Goal: Task Accomplishment & Management: Use online tool/utility

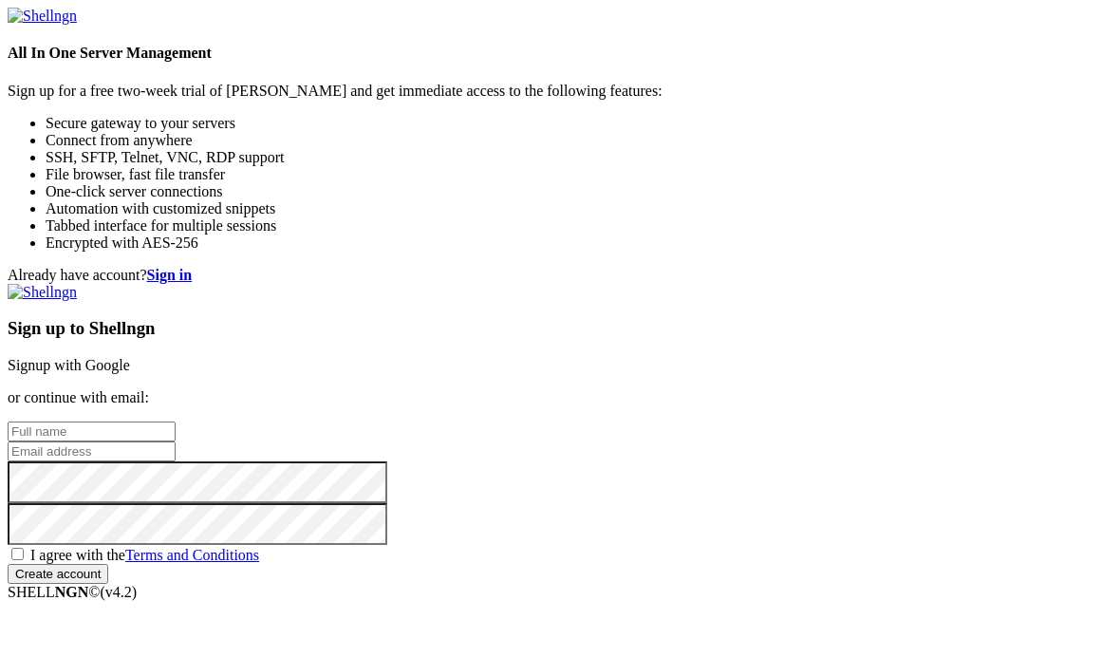
click at [130, 357] on link "Signup with Google" at bounding box center [69, 365] width 122 height 16
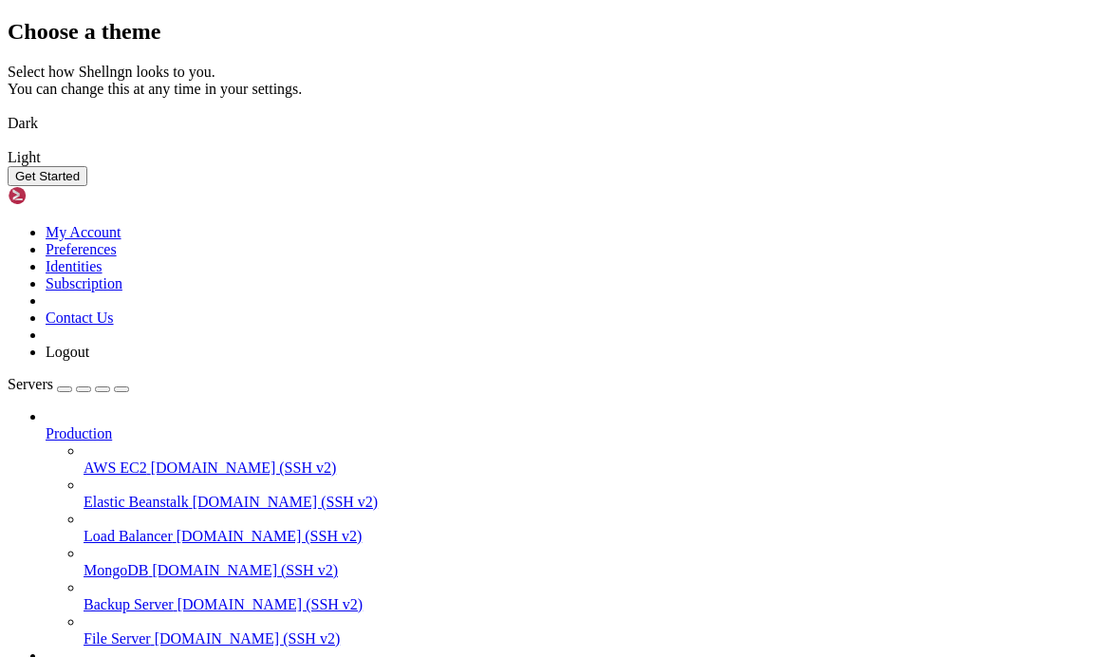
click at [8, 111] on img at bounding box center [8, 111] width 0 height 0
click at [87, 186] on button "Get Started" at bounding box center [48, 176] width 80 height 20
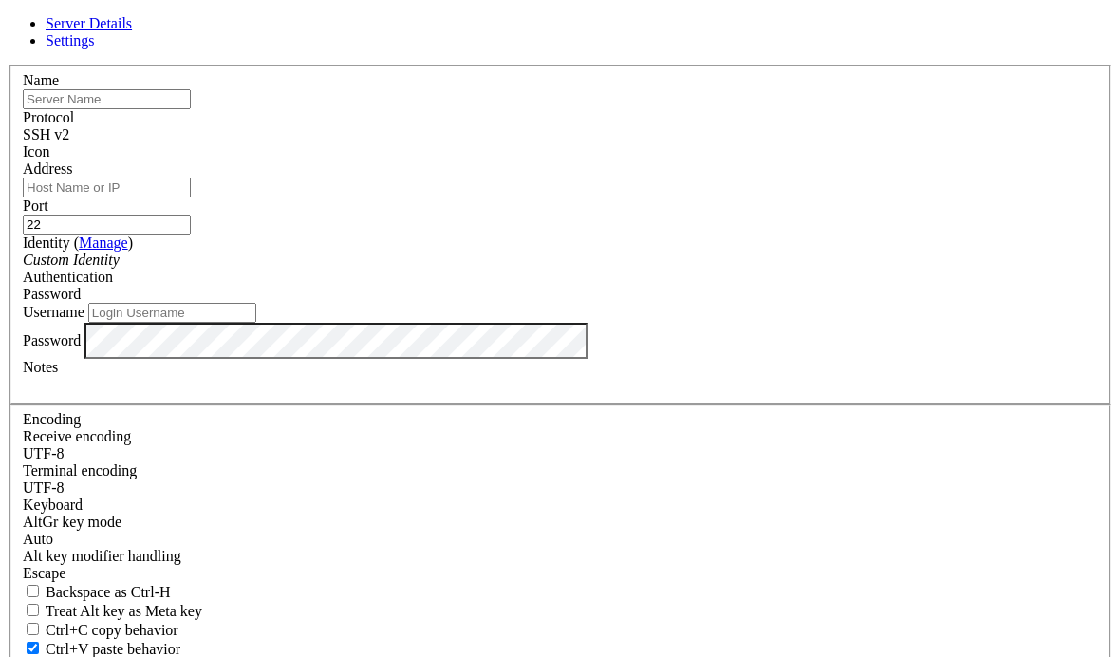
type input "ㅂ"
type input "qnap"
drag, startPoint x: 720, startPoint y: 262, endPoint x: -1, endPoint y: -1, distance: 767.7
click at [191, 228] on input "22" at bounding box center [107, 224] width 168 height 20
type input "2201"
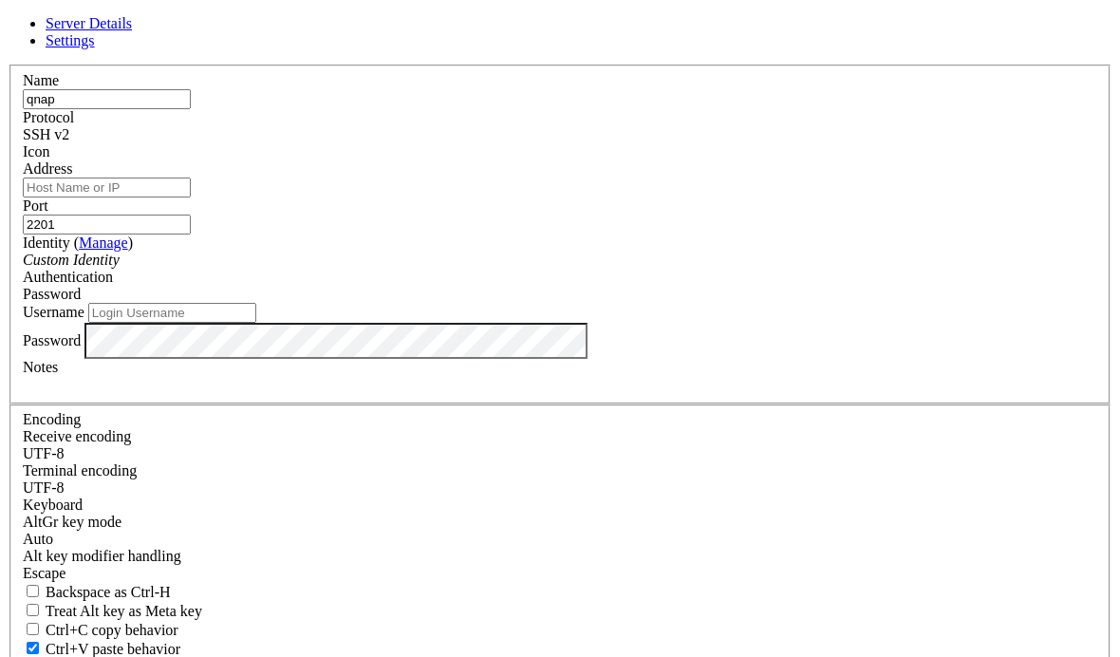
click at [191, 197] on input "Address" at bounding box center [107, 187] width 168 height 20
type input "[DOMAIN_NAME]"
click at [256, 323] on input "Username" at bounding box center [172, 313] width 168 height 20
type input "admin"
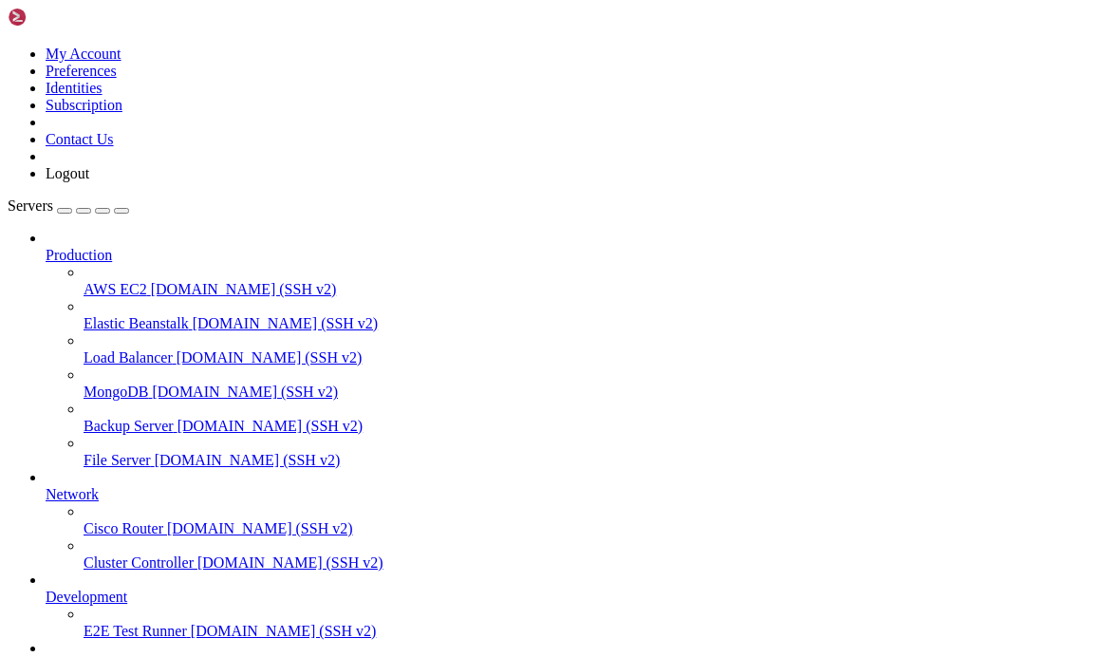
scroll to position [109, 0]
click at [8, 46] on icon at bounding box center [8, 46] width 0 height 0
click at [284, 46] on div at bounding box center [560, 46] width 1105 height 0
click at [112, 247] on span "Production" at bounding box center [79, 255] width 66 height 16
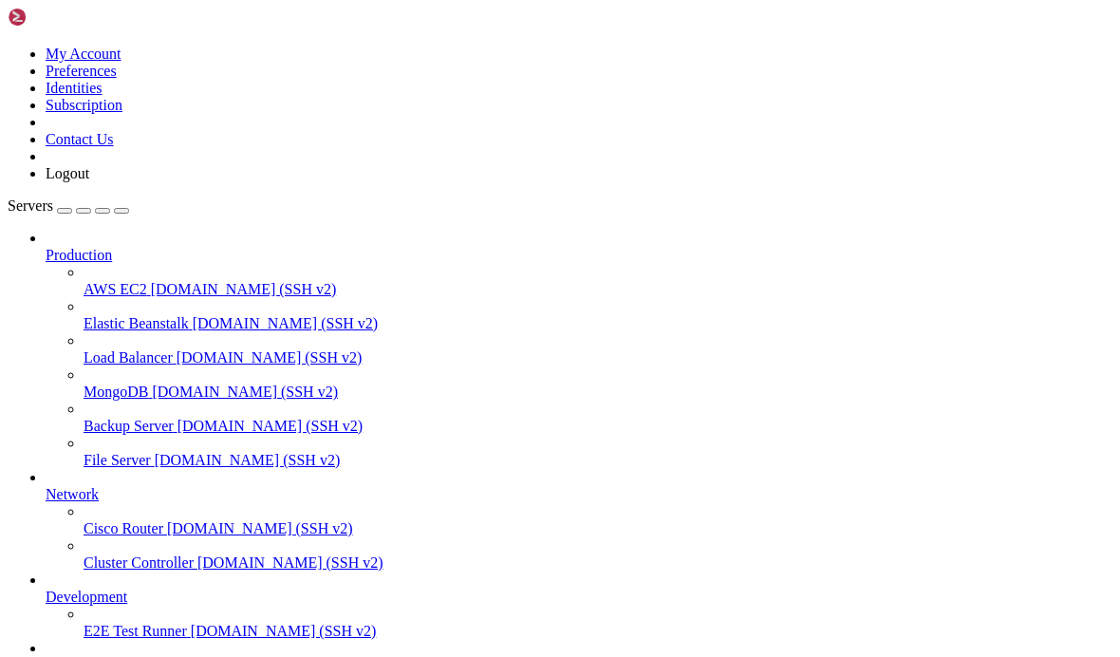
click at [121, 211] on icon "button" at bounding box center [121, 211] width 0 height 0
click at [8, 46] on icon at bounding box center [8, 46] width 0 height 0
click at [117, 79] on link "Preferences" at bounding box center [81, 71] width 71 height 16
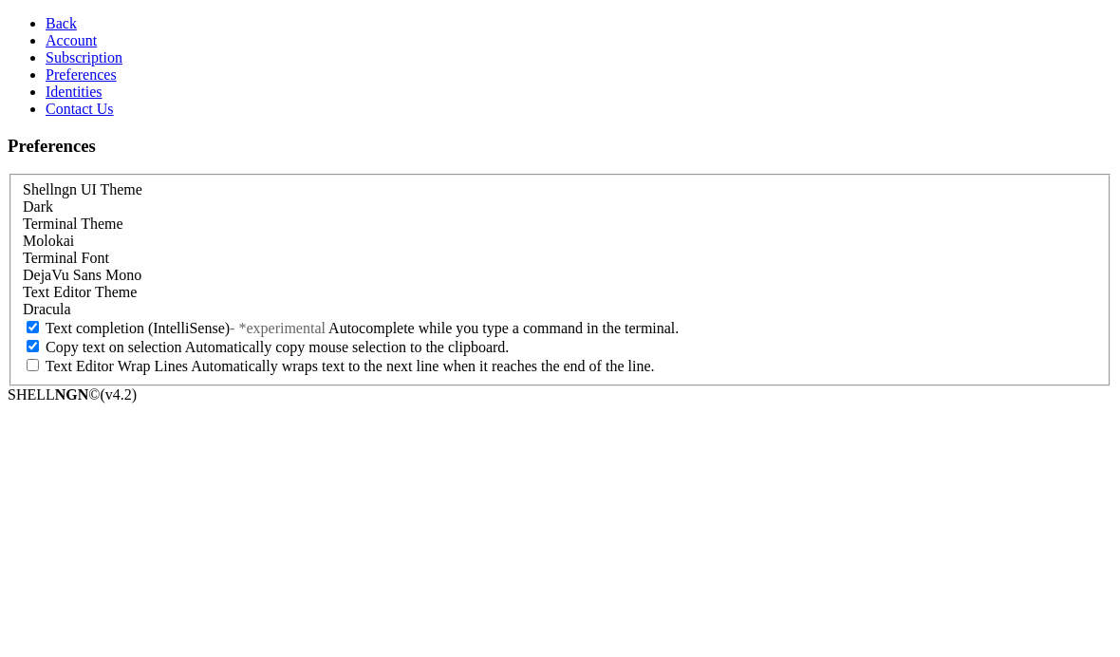
click at [92, 100] on link "Identities" at bounding box center [74, 92] width 57 height 16
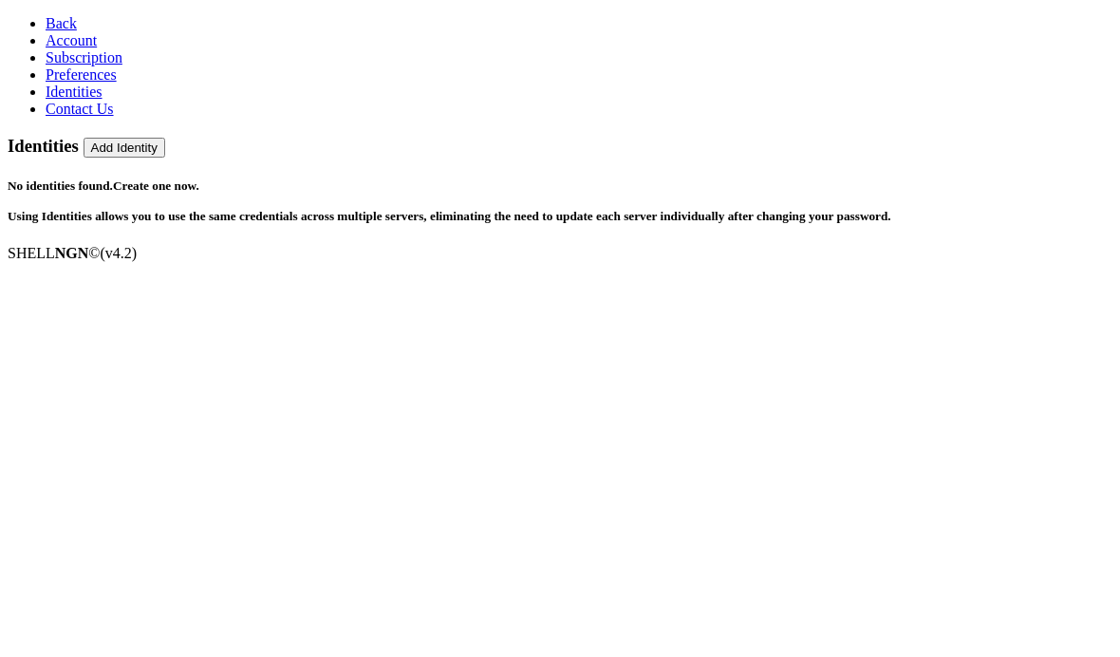
click at [109, 83] on link "Preferences" at bounding box center [81, 74] width 71 height 16
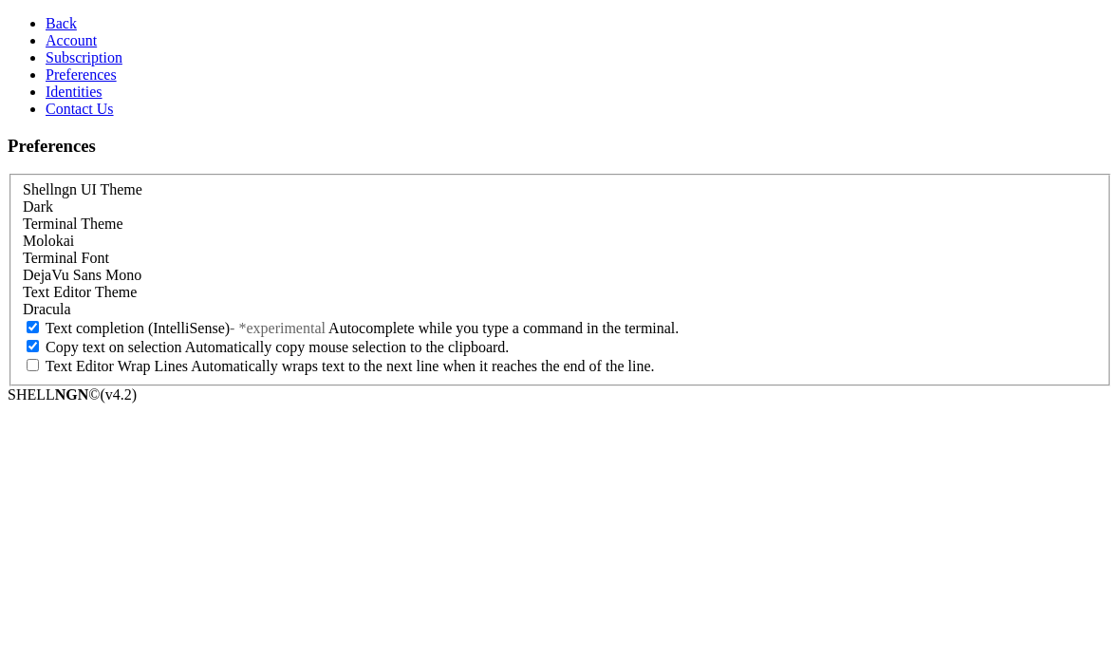
click at [122, 65] on link "Subscription" at bounding box center [84, 57] width 77 height 16
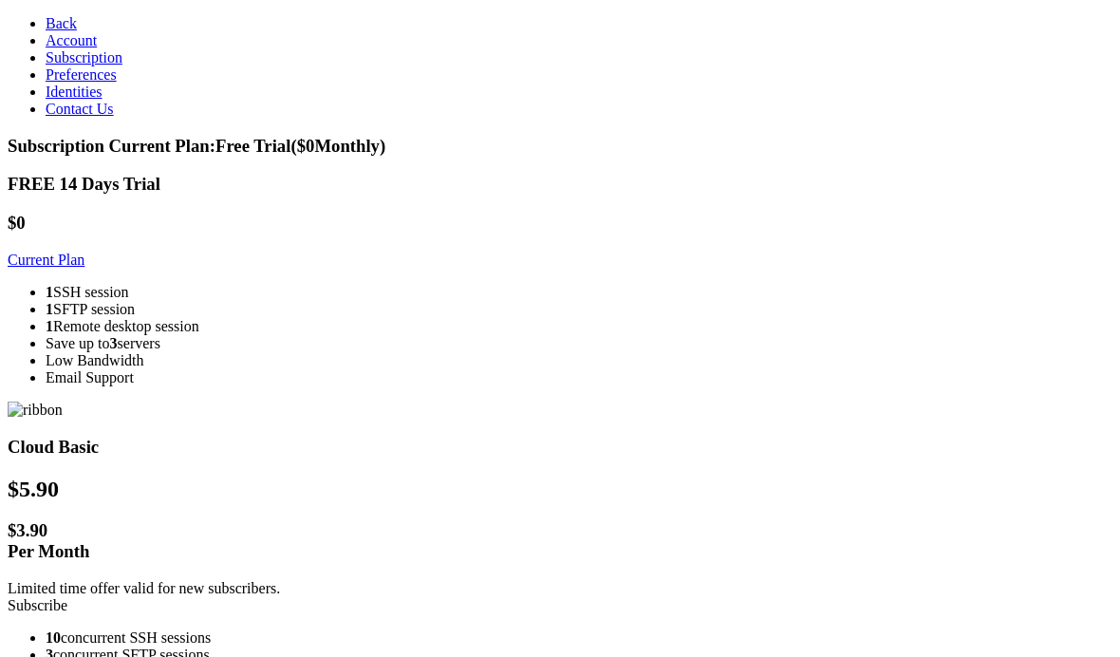
click at [97, 48] on link "Account" at bounding box center [71, 40] width 51 height 16
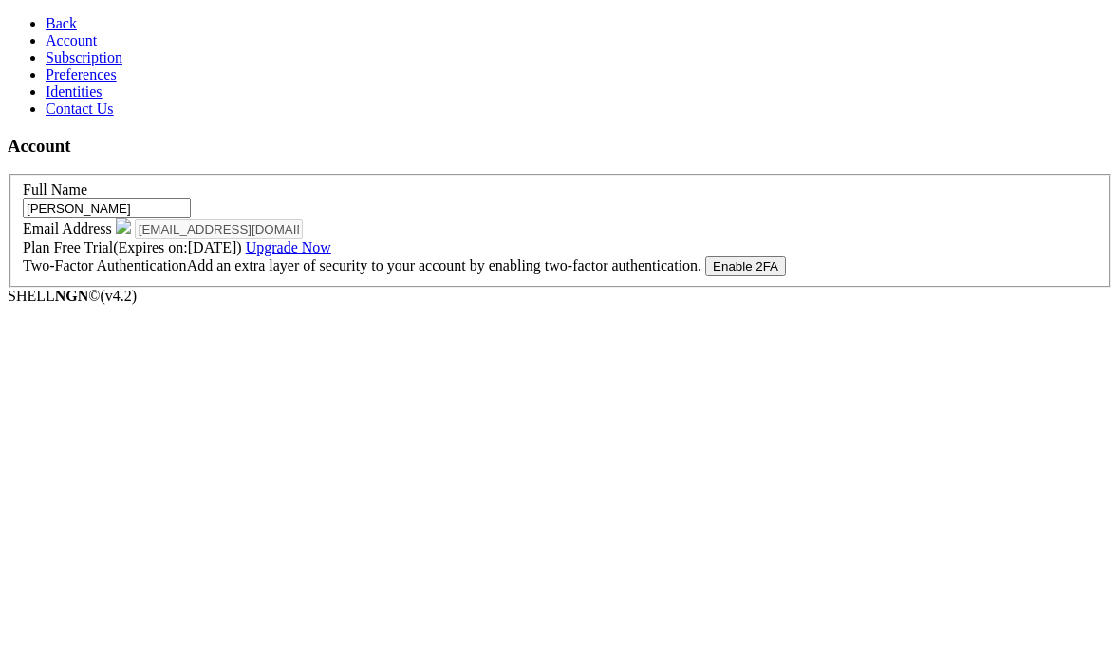
click at [122, 65] on link "Subscription" at bounding box center [84, 57] width 77 height 16
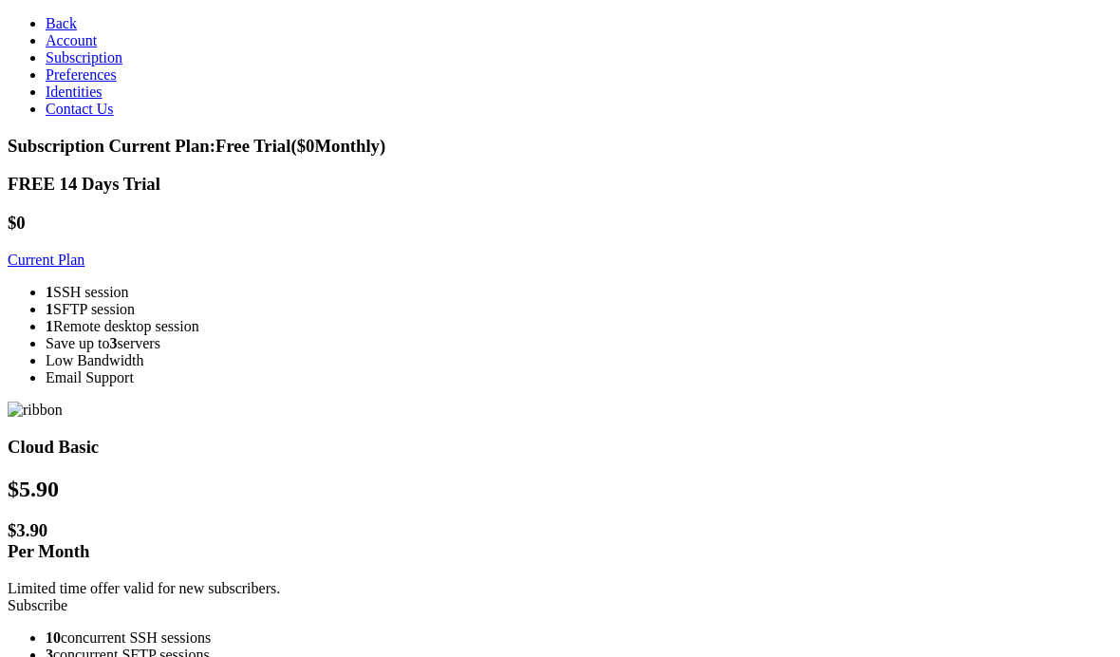
click at [46, 18] on span "Back" at bounding box center [61, 23] width 31 height 16
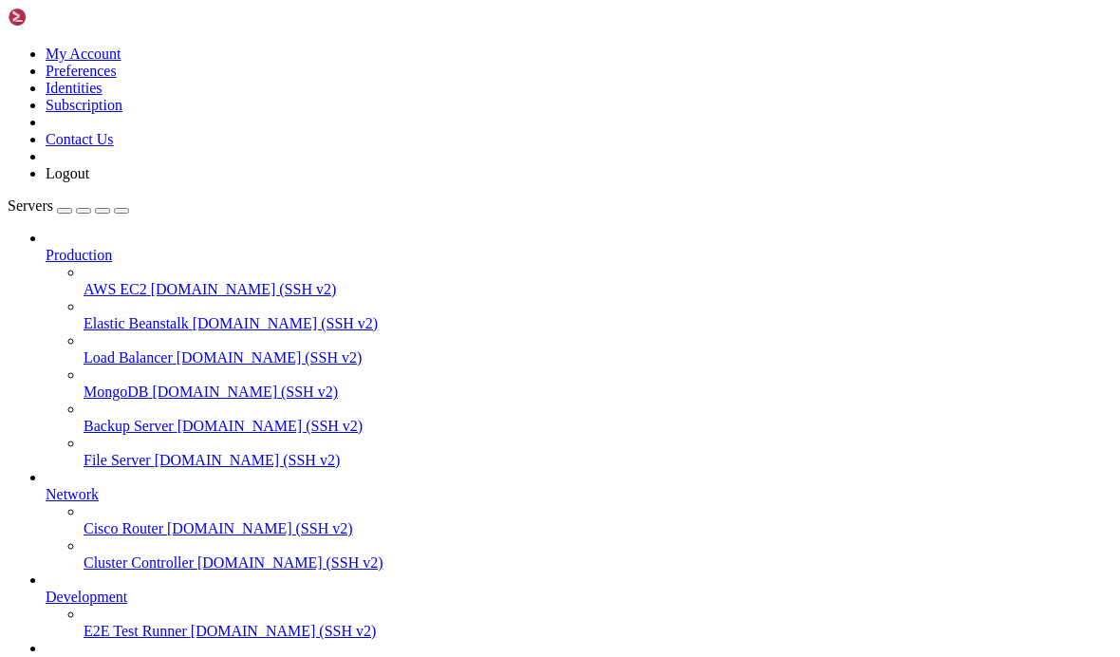
click at [151, 281] on span "[DOMAIN_NAME] (SSH v2)" at bounding box center [244, 289] width 186 height 16
click at [147, 281] on span "AWS EC2" at bounding box center [116, 289] width 64 height 16
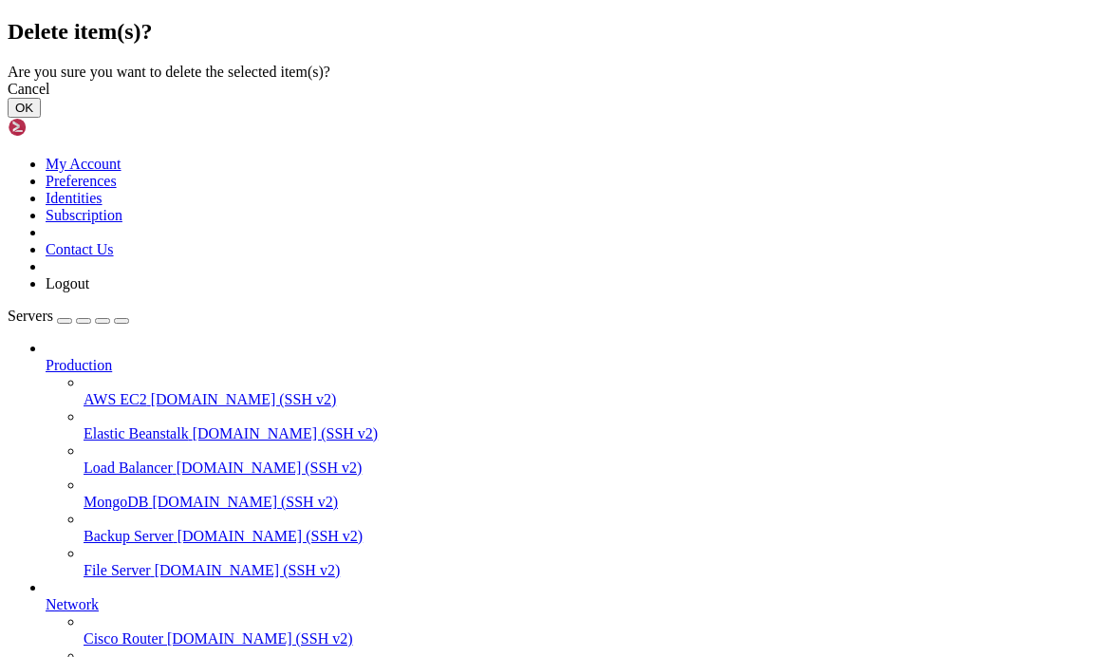
click at [41, 118] on button "OK" at bounding box center [24, 108] width 33 height 20
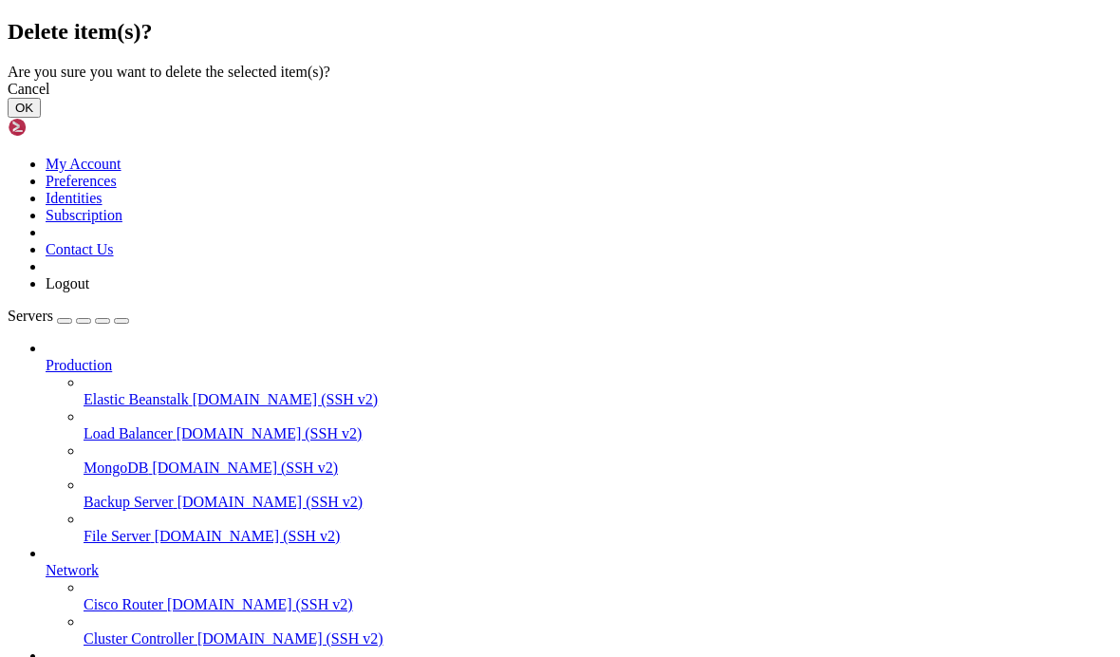
click at [41, 118] on button "OK" at bounding box center [24, 108] width 33 height 20
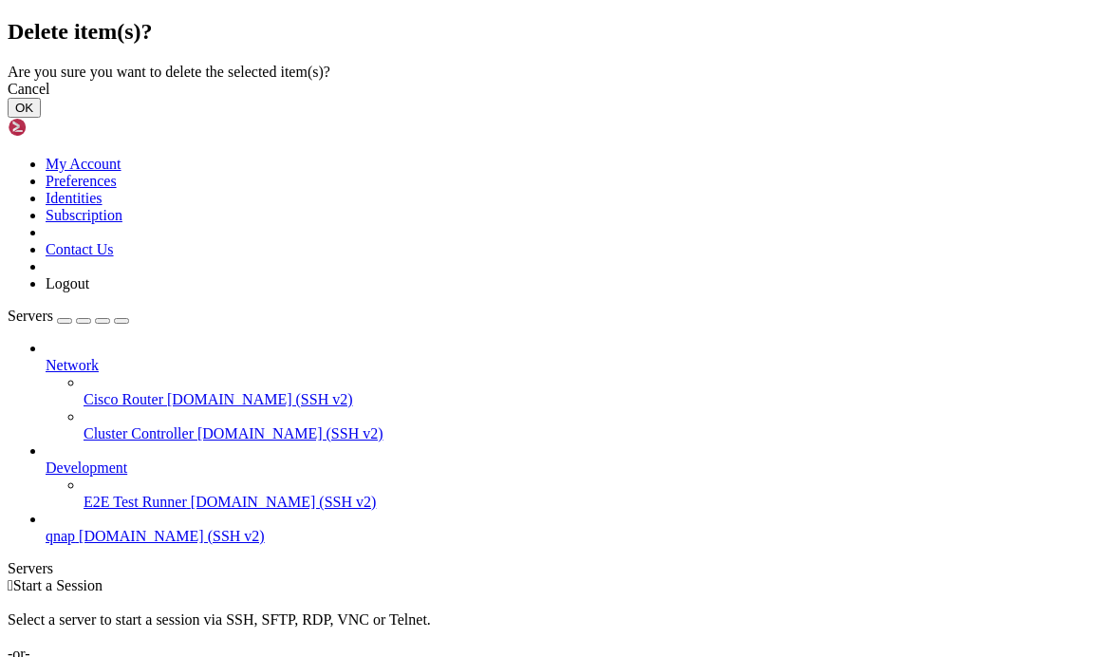
click at [41, 118] on button "OK" at bounding box center [24, 108] width 33 height 20
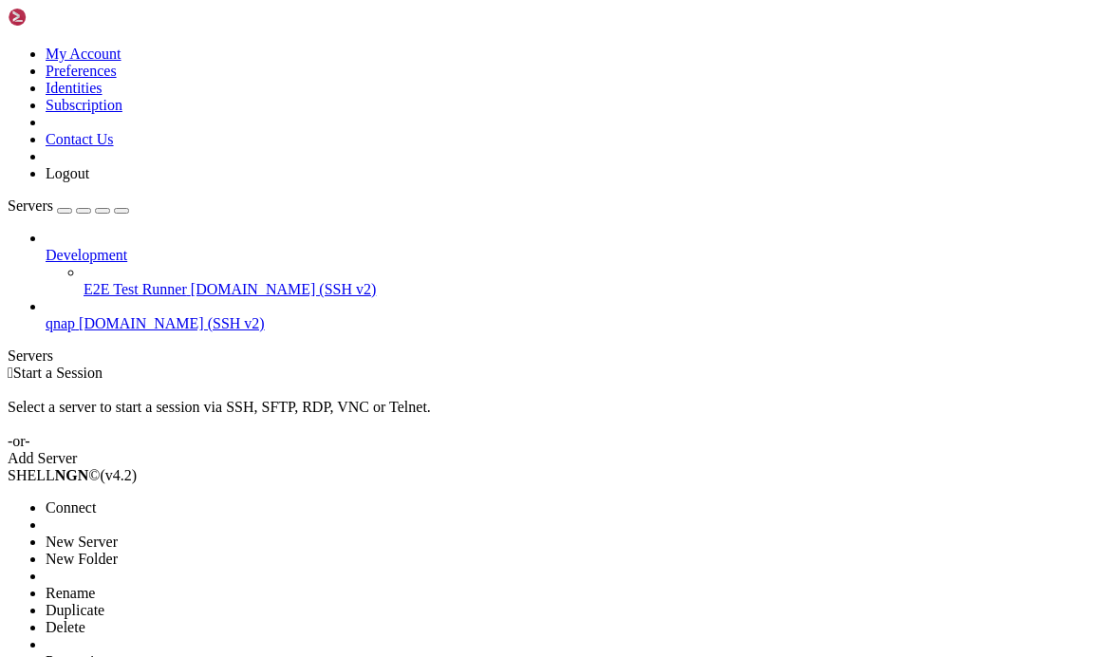
click at [71, 619] on span "Delete" at bounding box center [66, 627] width 40 height 16
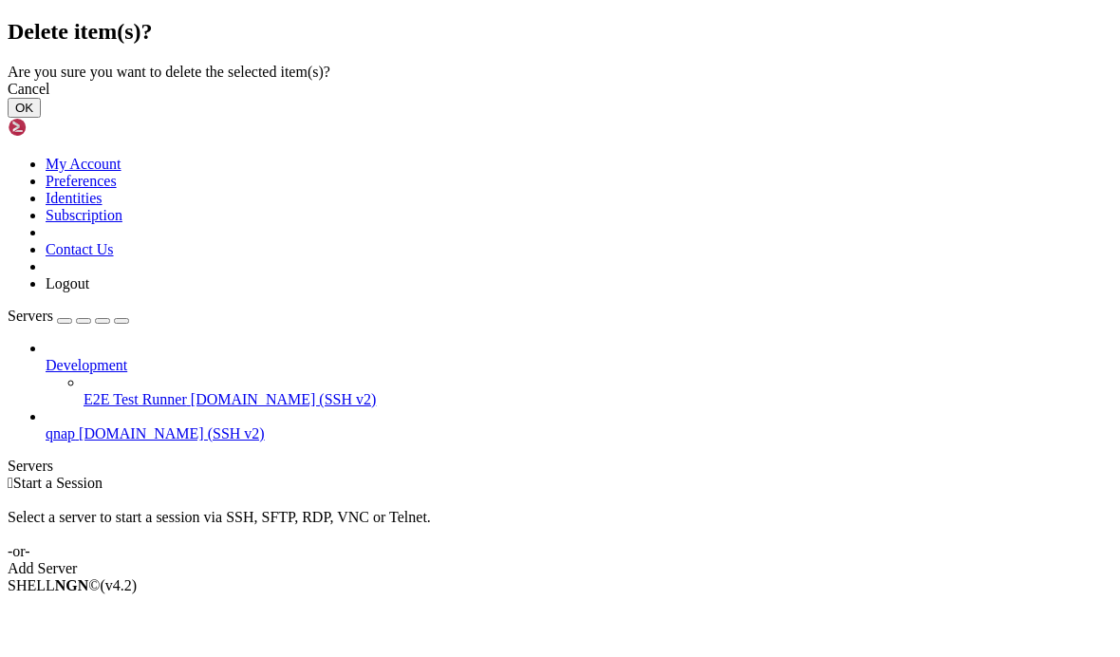
click at [41, 118] on button "OK" at bounding box center [24, 108] width 33 height 20
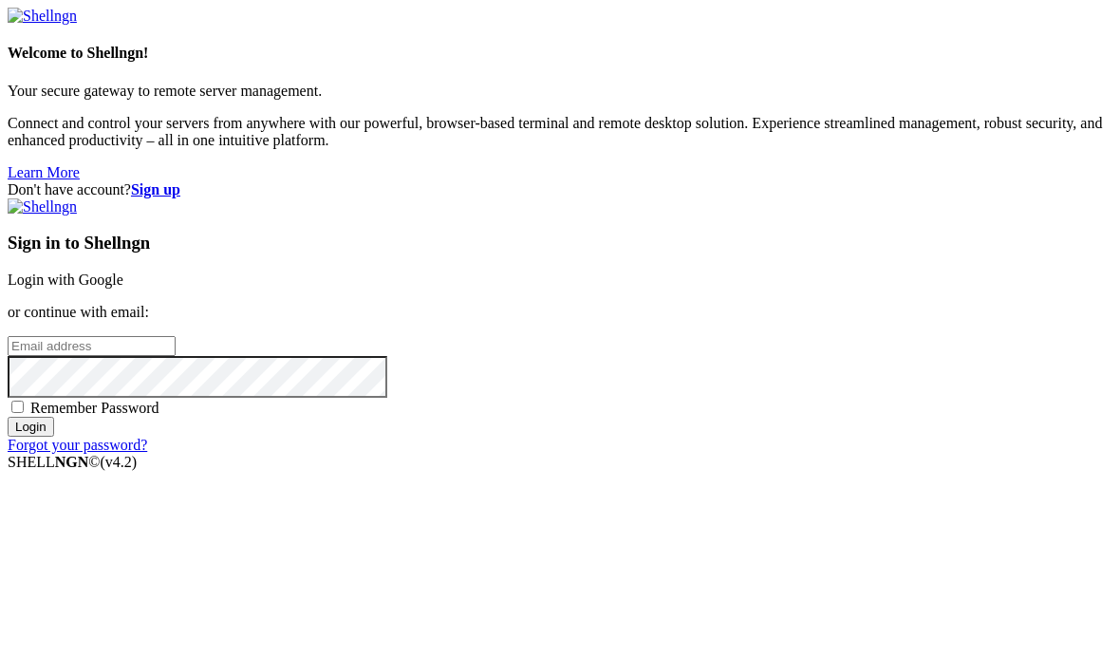
click at [123, 271] on link "Login with Google" at bounding box center [66, 279] width 116 height 16
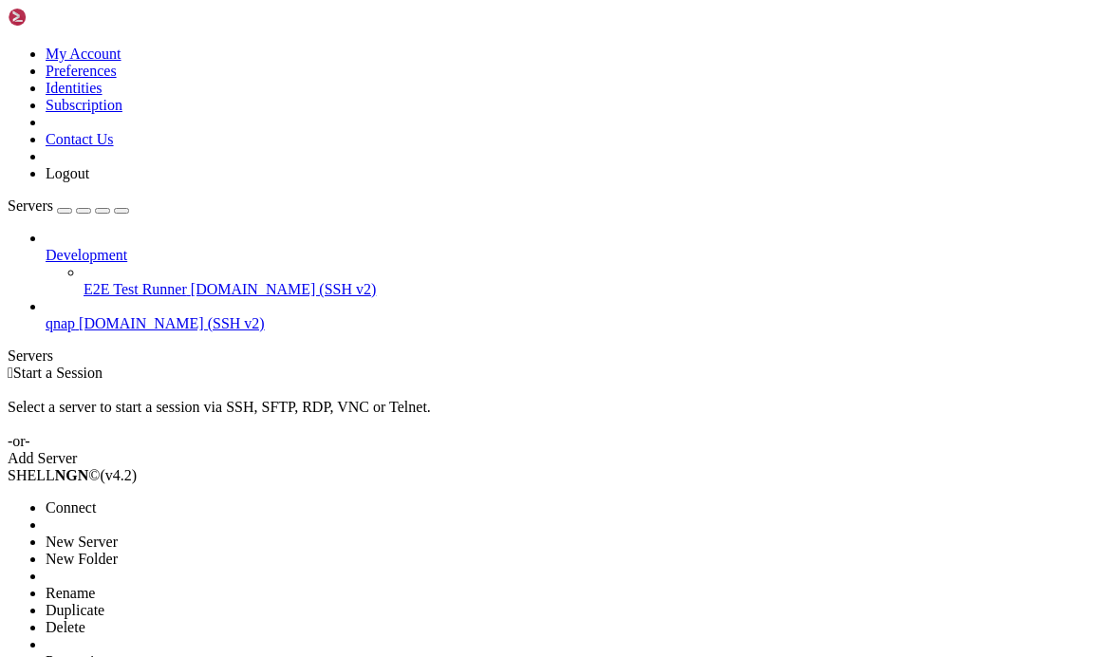
click at [79, 619] on span "Delete" at bounding box center [66, 627] width 40 height 16
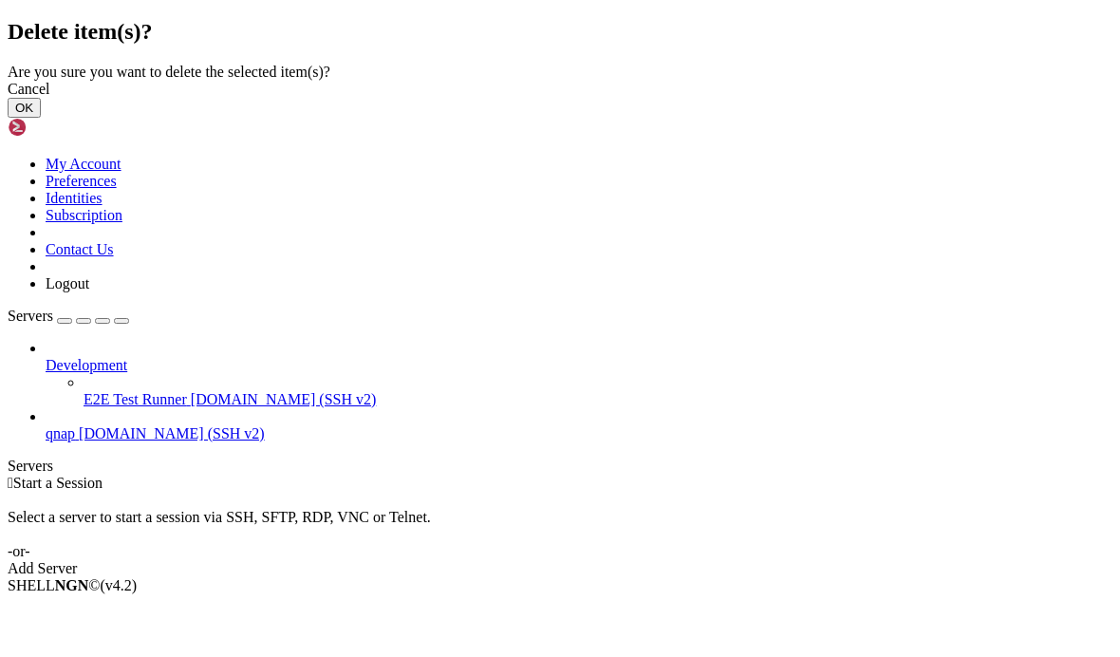
click at [41, 118] on button "OK" at bounding box center [24, 108] width 33 height 20
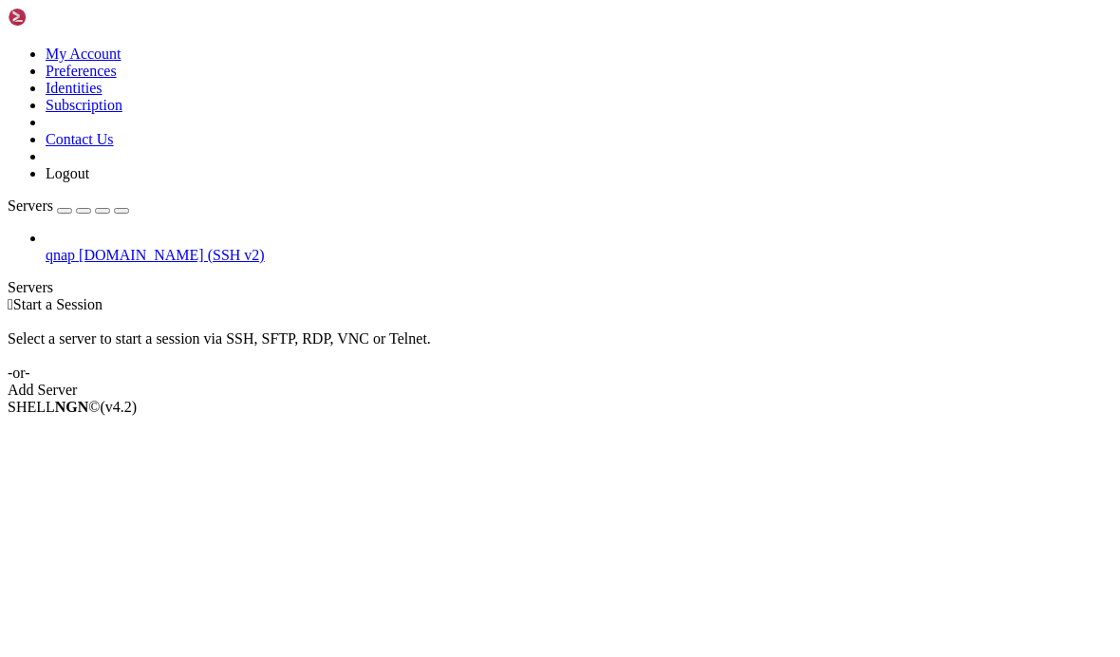
click at [696, 382] on div "Add Server" at bounding box center [560, 390] width 1105 height 17
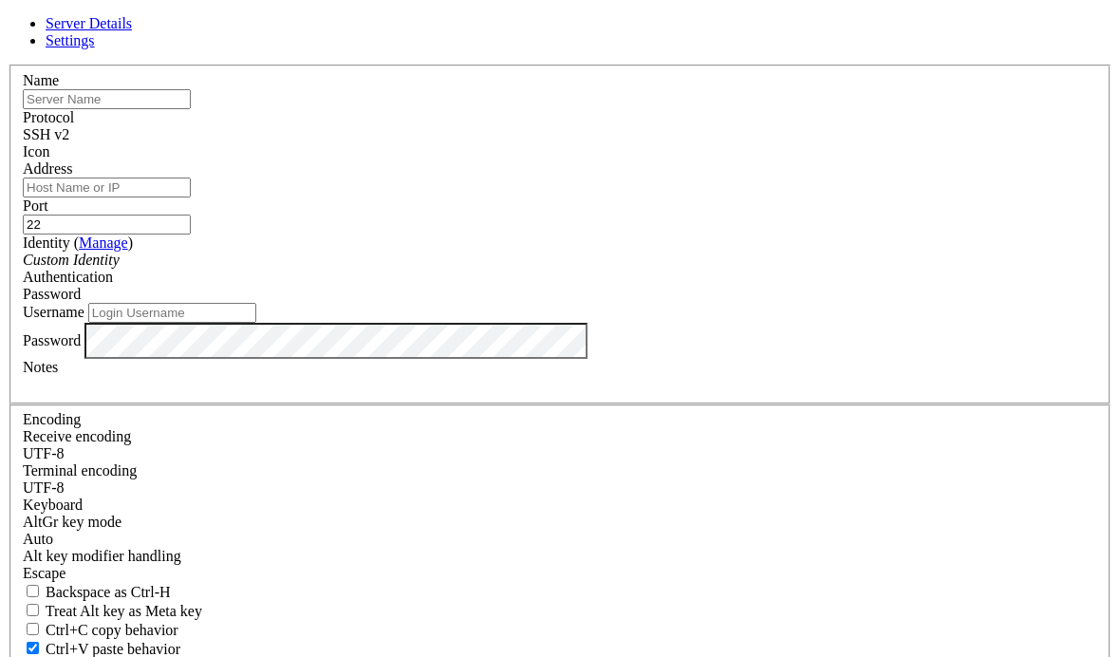
click at [191, 109] on input "text" at bounding box center [107, 99] width 168 height 20
type input "mac mini m4"
type input "[DOMAIN_NAME]"
type input "2202"
type input "sangholee"
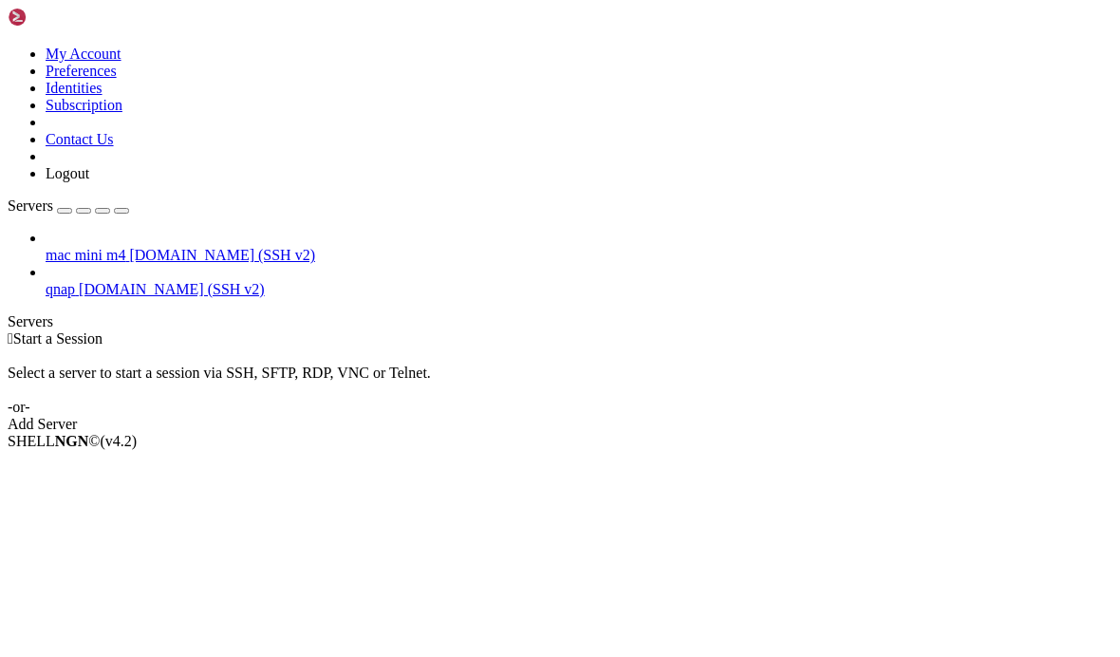
click at [132, 247] on span "[DOMAIN_NAME] (SSH v2)" at bounding box center [222, 255] width 186 height 16
click at [134, 247] on span "[DOMAIN_NAME] (SSH v2)" at bounding box center [222, 255] width 186 height 16
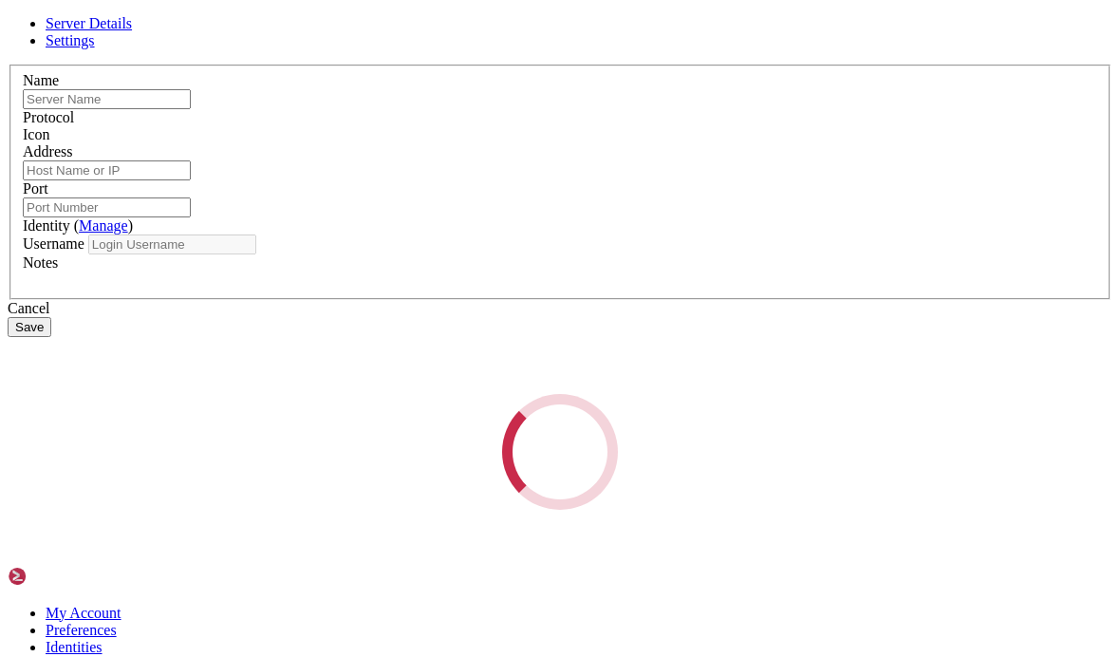
type input "mac mini m4"
type input "[DOMAIN_NAME]"
type input "2202"
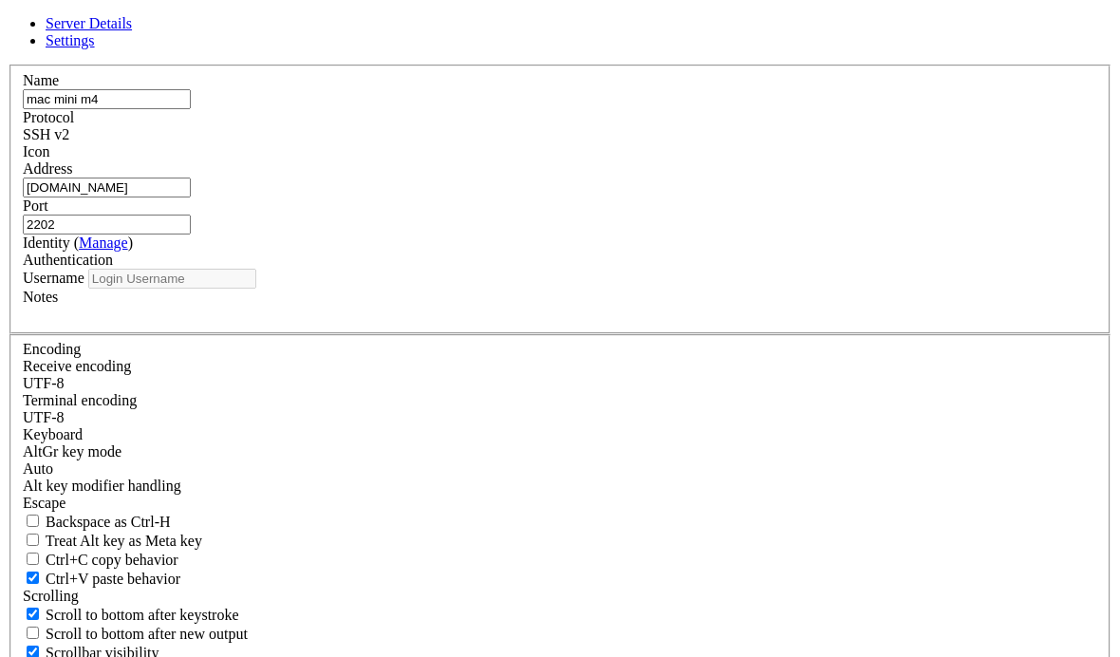
type input "sangholee"
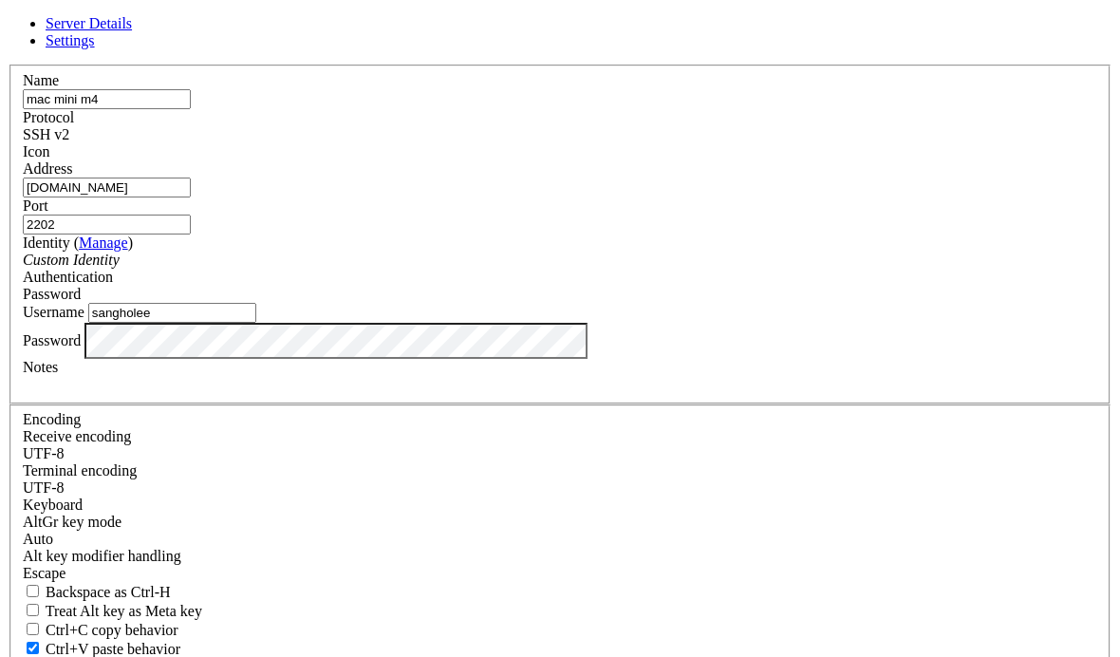
click at [191, 197] on input "[DOMAIN_NAME]" at bounding box center [107, 187] width 168 height 20
type input "[DOMAIN_NAME]"
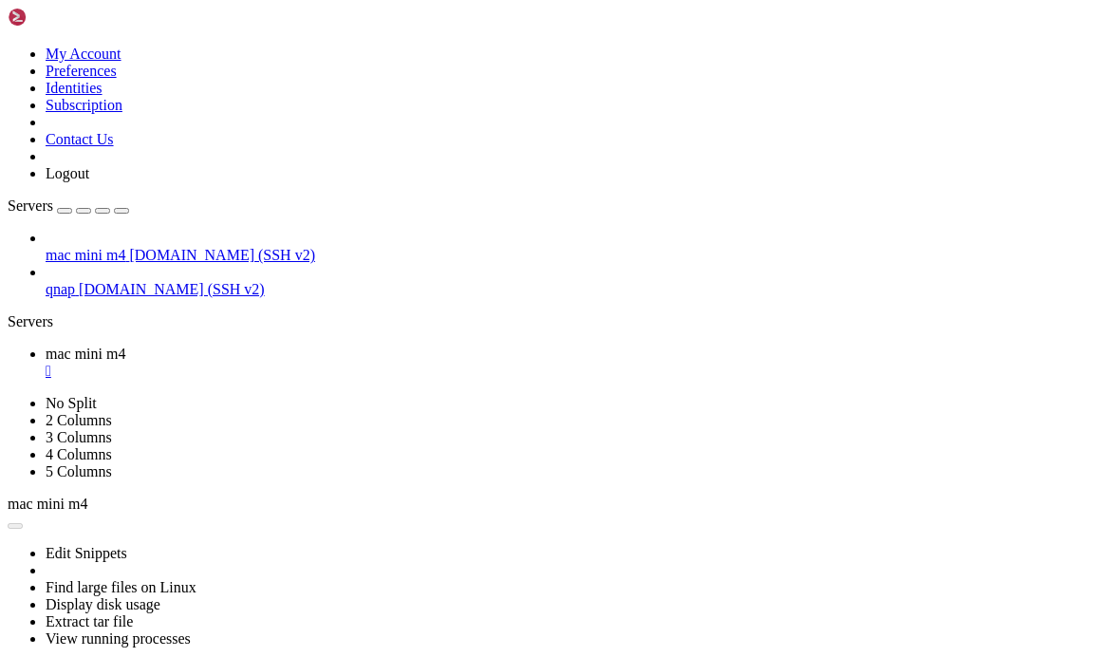
click at [129, 247] on span "[DOMAIN_NAME] (SSH v2)" at bounding box center [222, 255] width 186 height 16
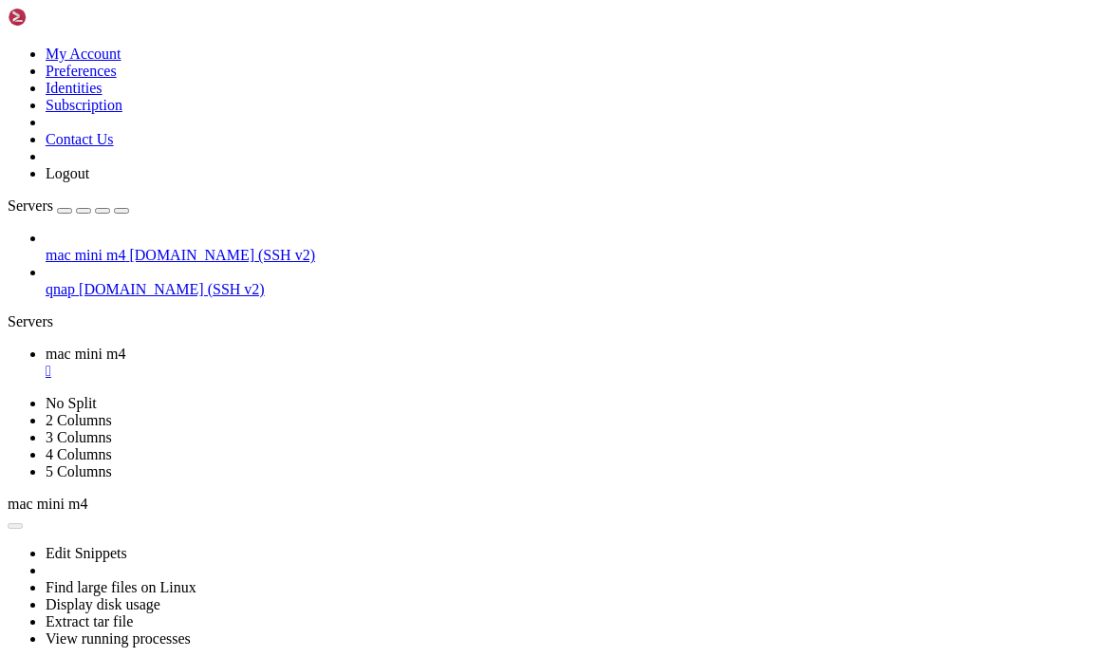
click at [65, 211] on div "button" at bounding box center [65, 211] width 0 height 0
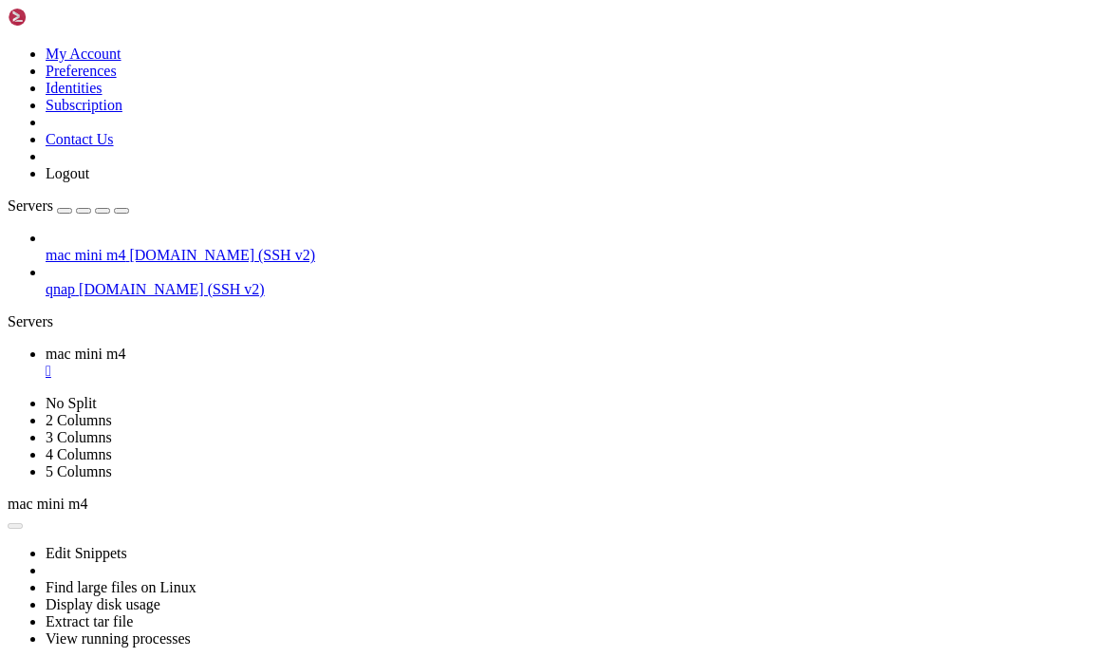
click at [79, 281] on span "[DOMAIN_NAME] (SSH v2)" at bounding box center [172, 289] width 186 height 16
click at [129, 247] on span "[DOMAIN_NAME] (SSH v2)" at bounding box center [222, 255] width 186 height 16
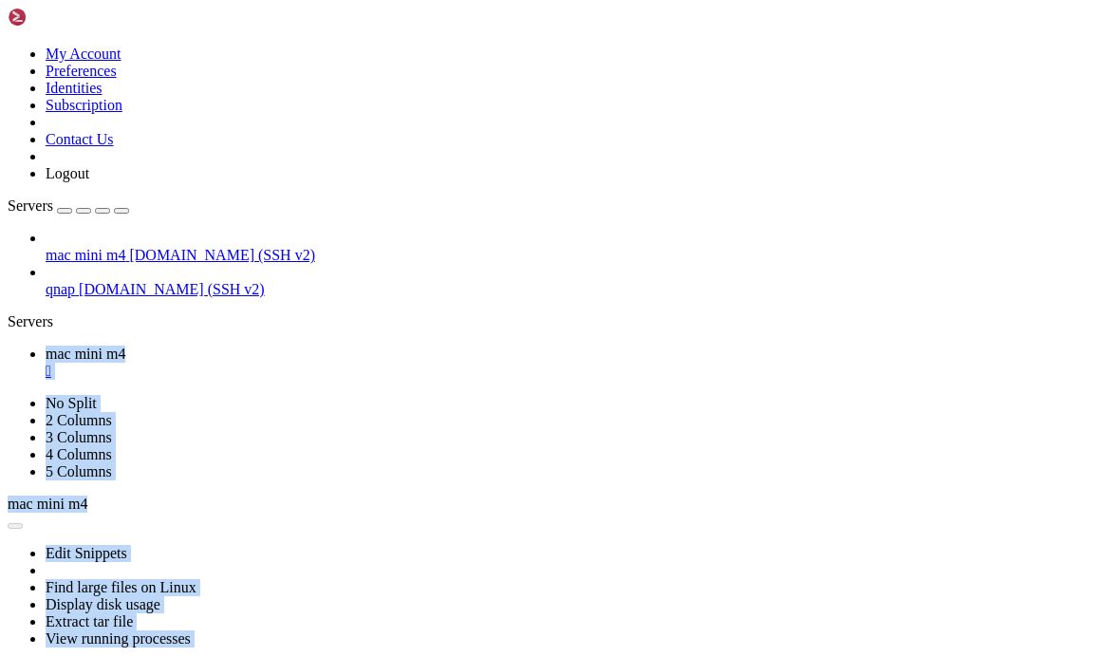
click at [129, 247] on span "[DOMAIN_NAME] (SSH v2)" at bounding box center [222, 255] width 186 height 16
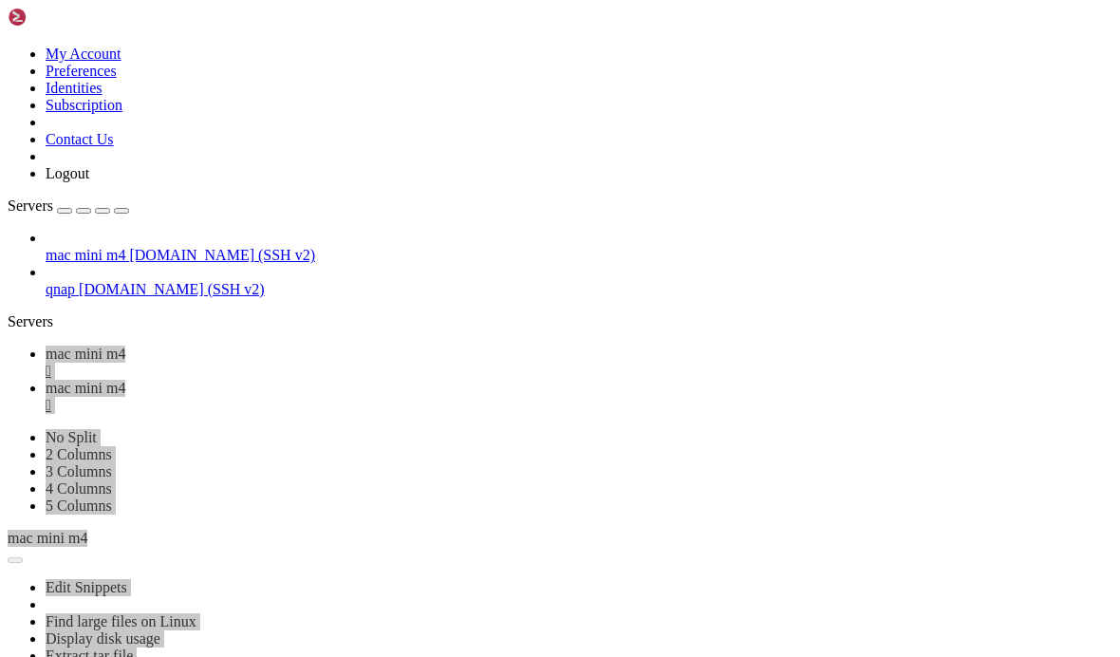
click at [369, 363] on div "" at bounding box center [579, 371] width 1067 height 17
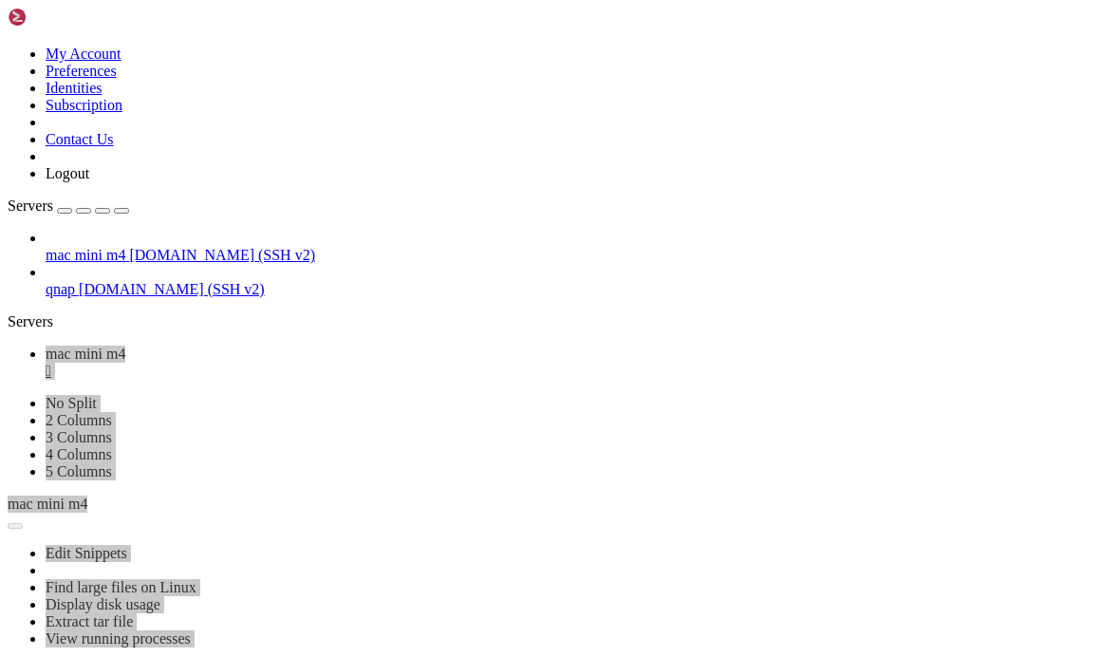
click at [370, 363] on div "" at bounding box center [579, 371] width 1067 height 17
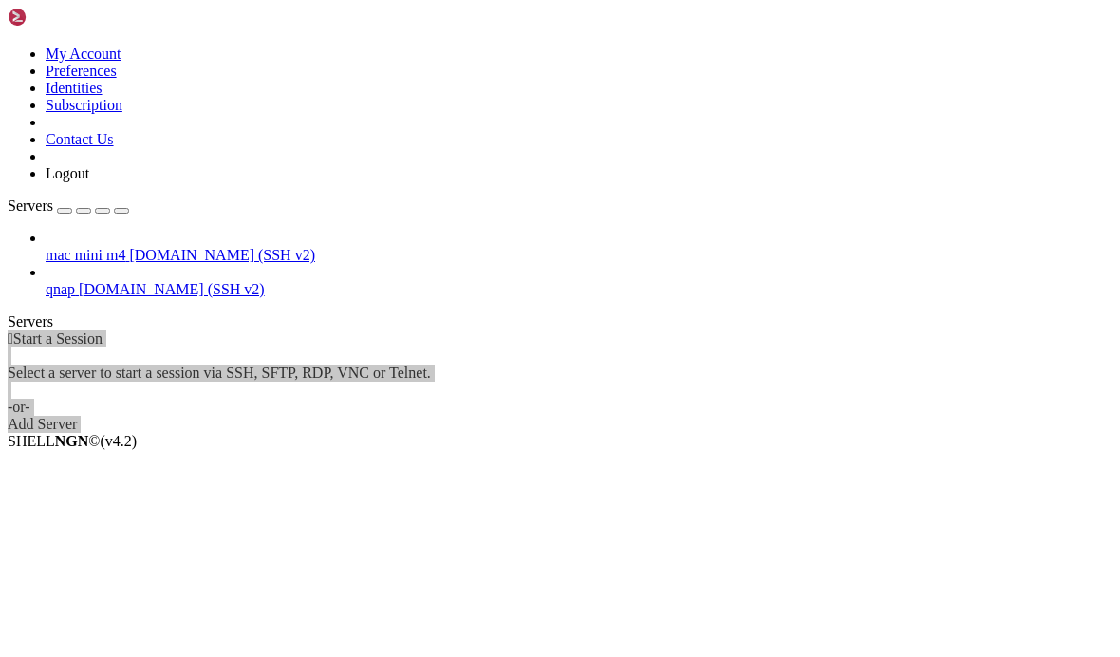
click at [129, 247] on span "[DOMAIN_NAME] (SSH v2)" at bounding box center [222, 255] width 186 height 16
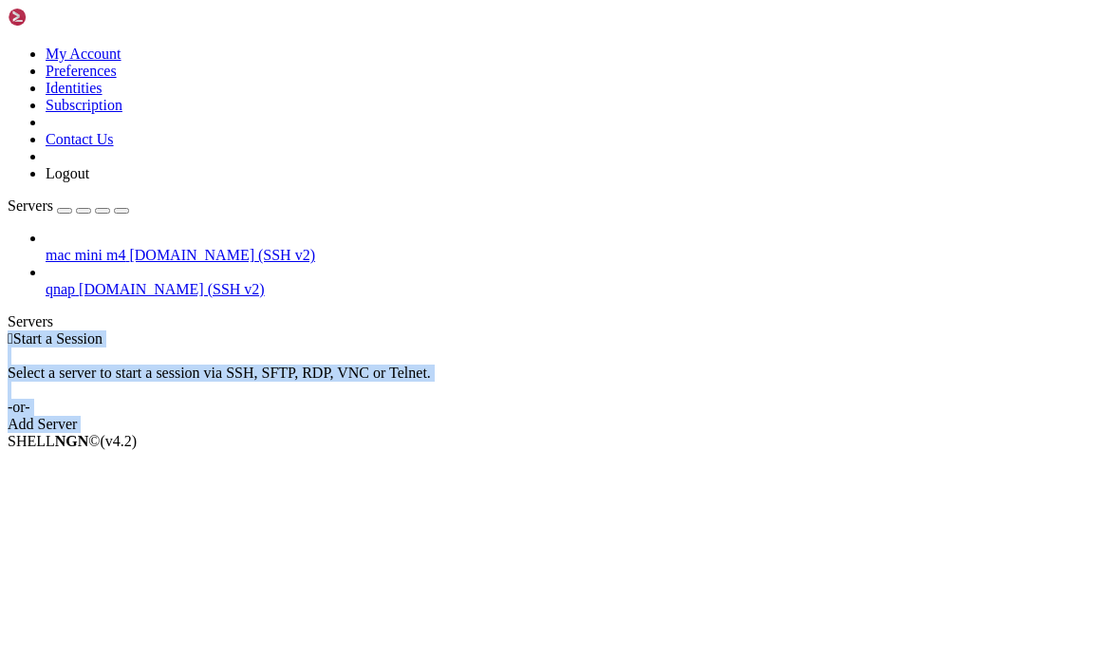
click at [129, 247] on span "[DOMAIN_NAME] (SSH v2)" at bounding box center [222, 255] width 186 height 16
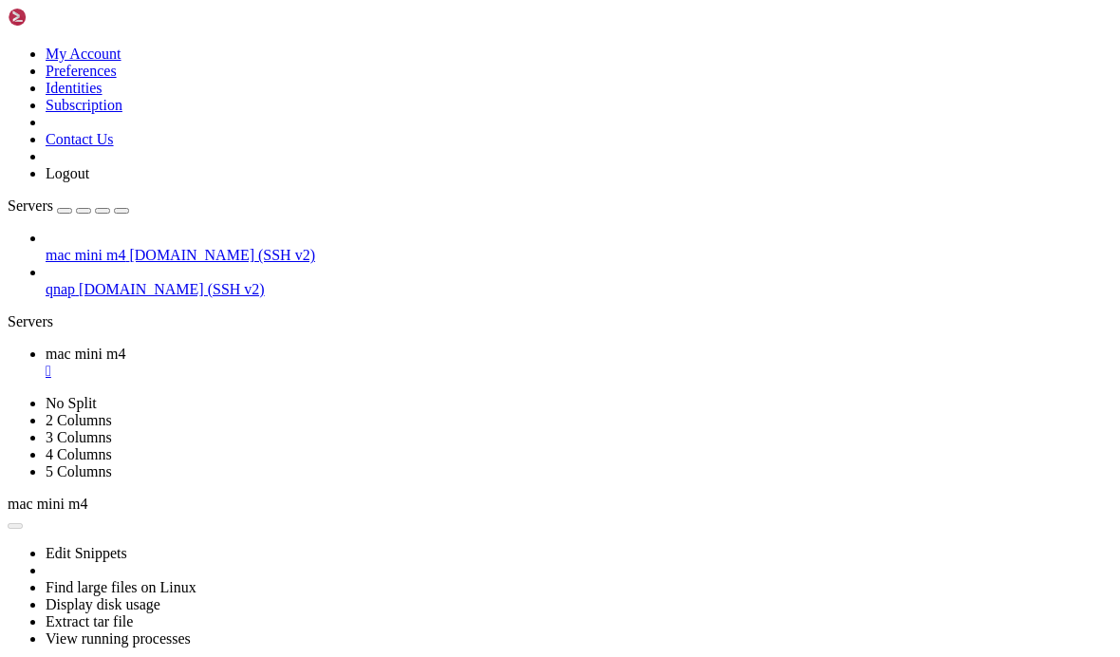
click at [69, 281] on span "qnap" at bounding box center [60, 289] width 29 height 16
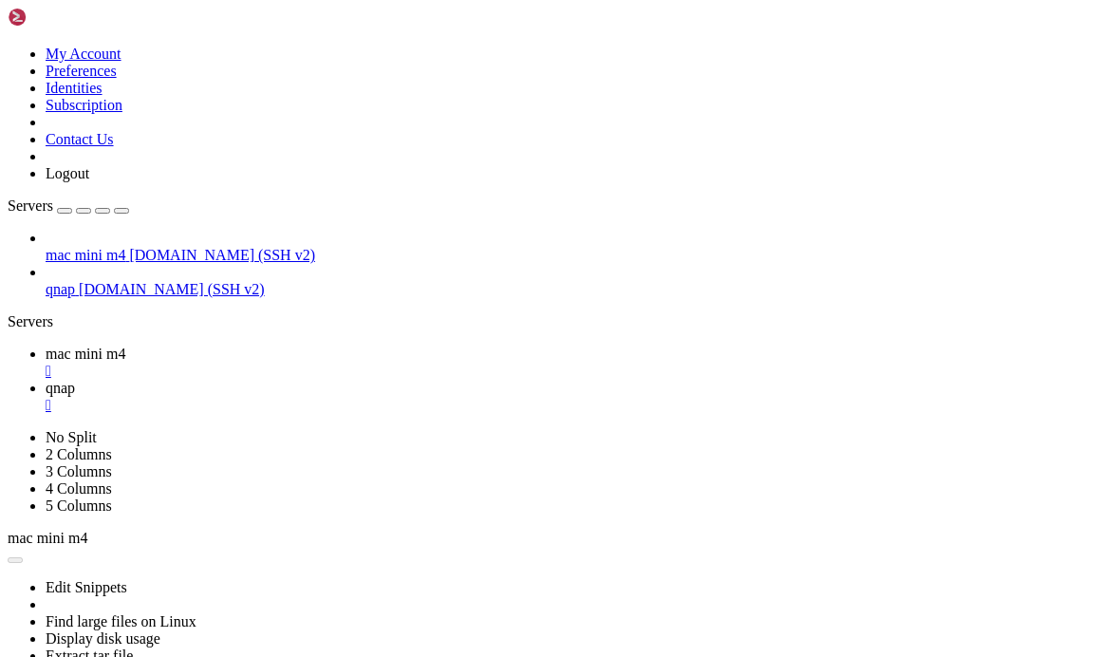
click at [371, 345] on link "mac mini m4 " at bounding box center [579, 362] width 1067 height 34
click at [366, 363] on div "" at bounding box center [579, 371] width 1067 height 17
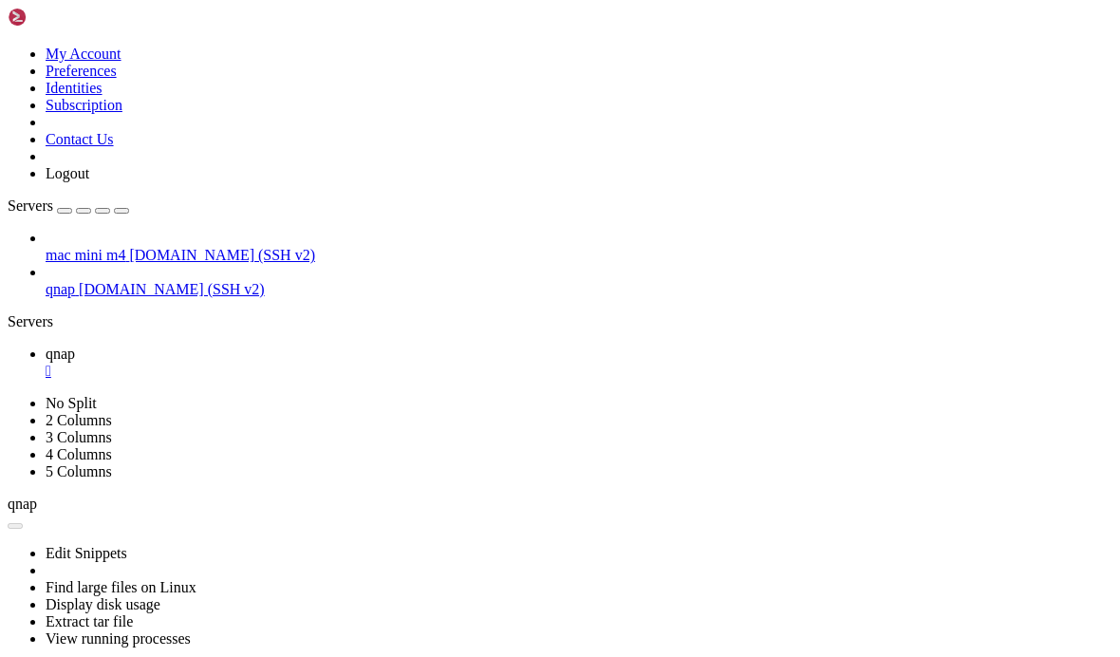
click at [313, 363] on div "" at bounding box center [579, 371] width 1067 height 17
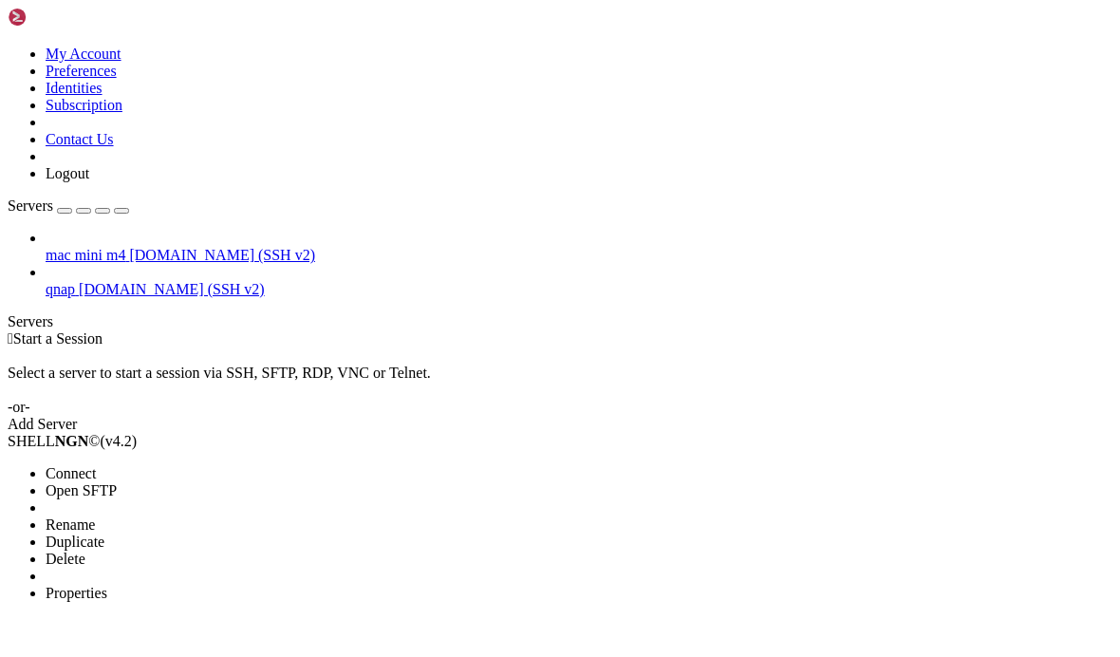
click at [88, 585] on span "Properties" at bounding box center [77, 593] width 62 height 16
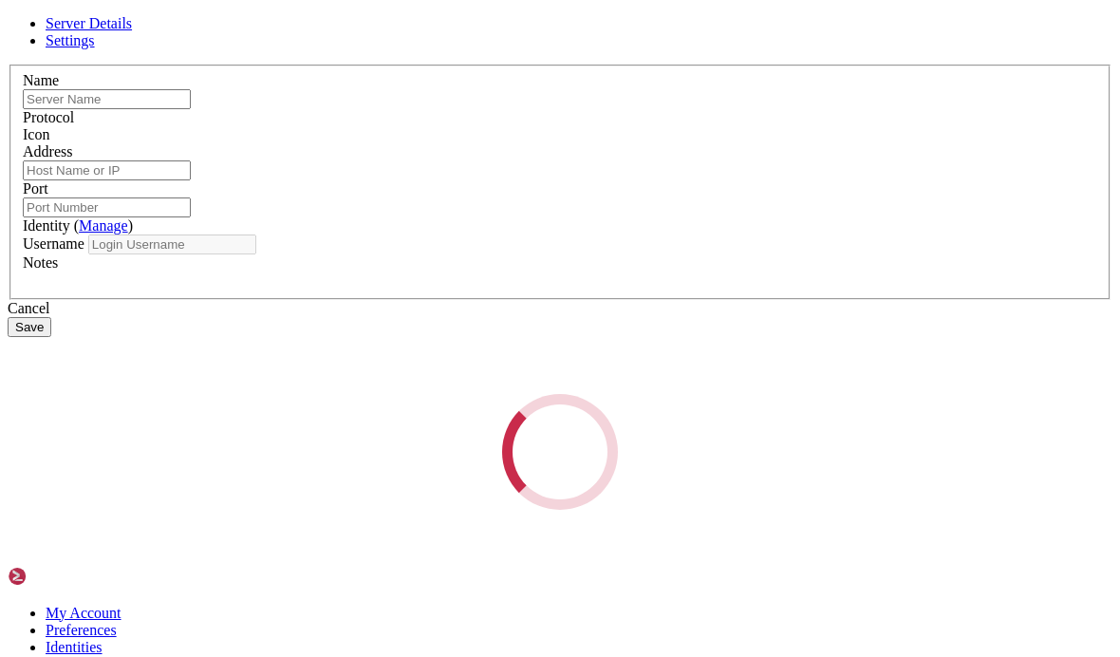
type input "qnap"
type input "[DOMAIN_NAME]"
type input "2201"
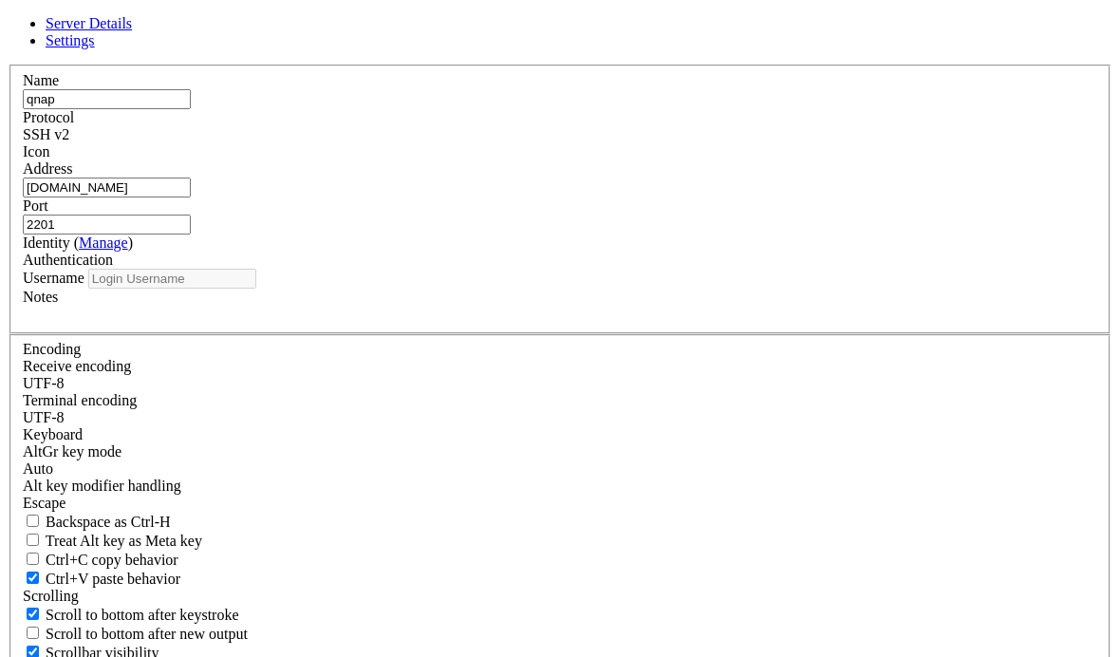
type input "admin"
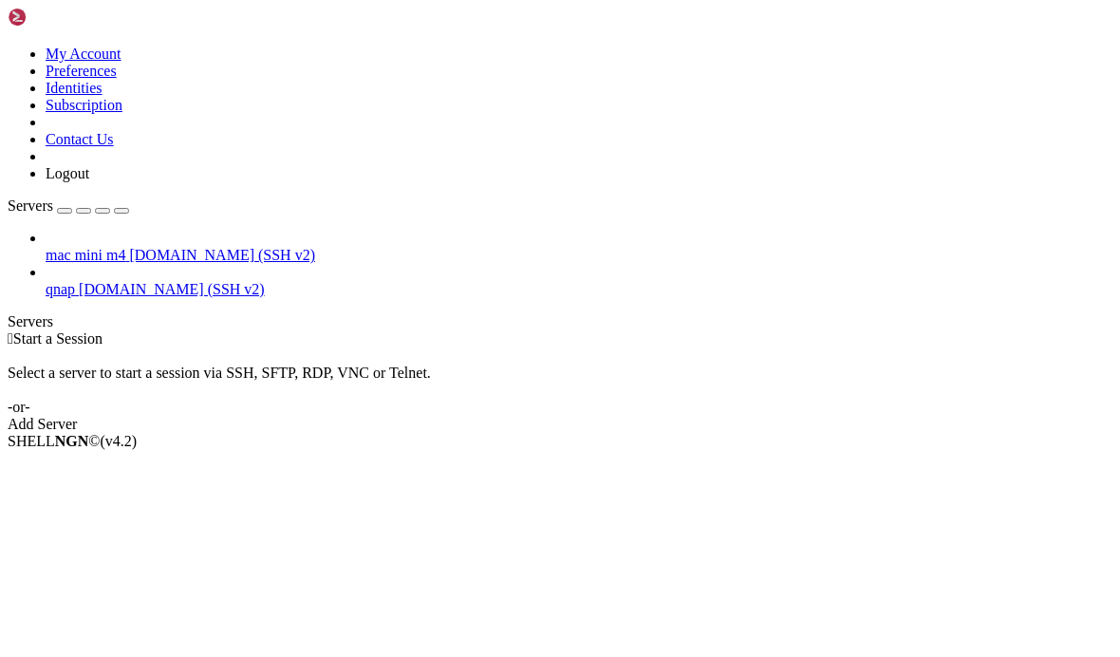
click at [75, 281] on span "qnap" at bounding box center [60, 289] width 29 height 16
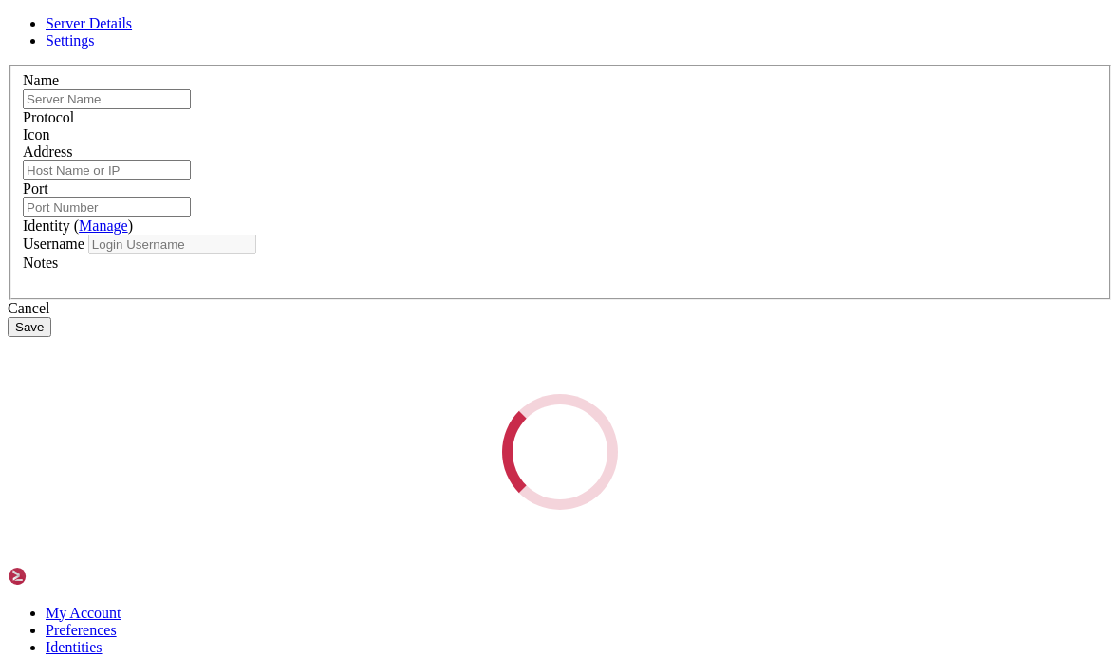
type input "qnap"
type input "[DOMAIN_NAME]"
type input "2201"
type input "admin"
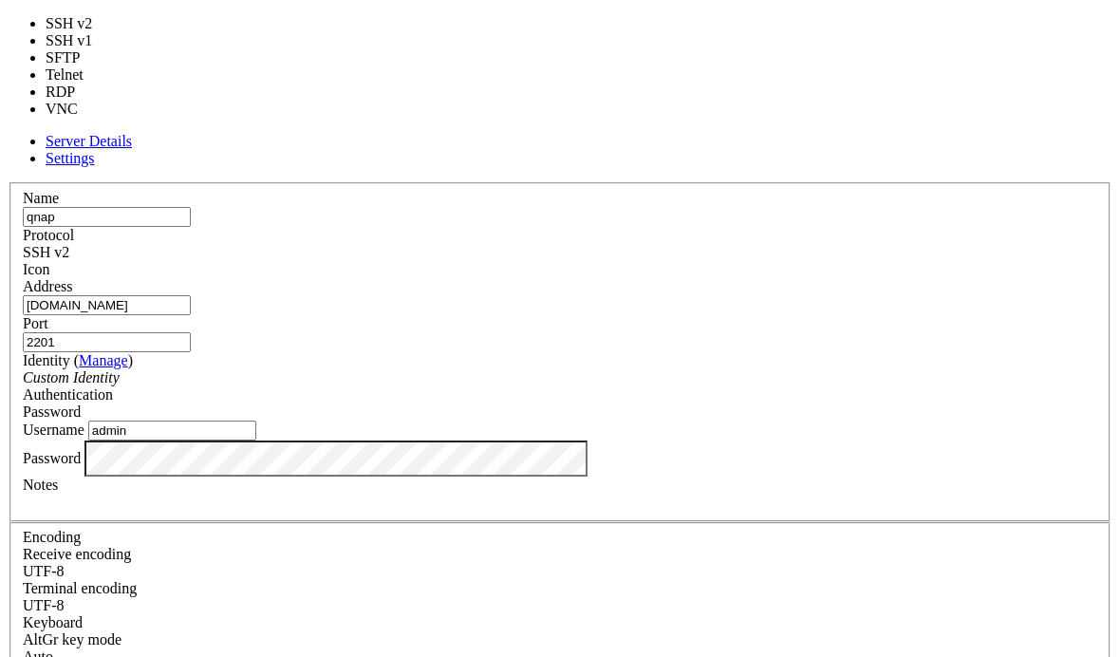
click at [710, 244] on div "SSH v2" at bounding box center [560, 252] width 1074 height 17
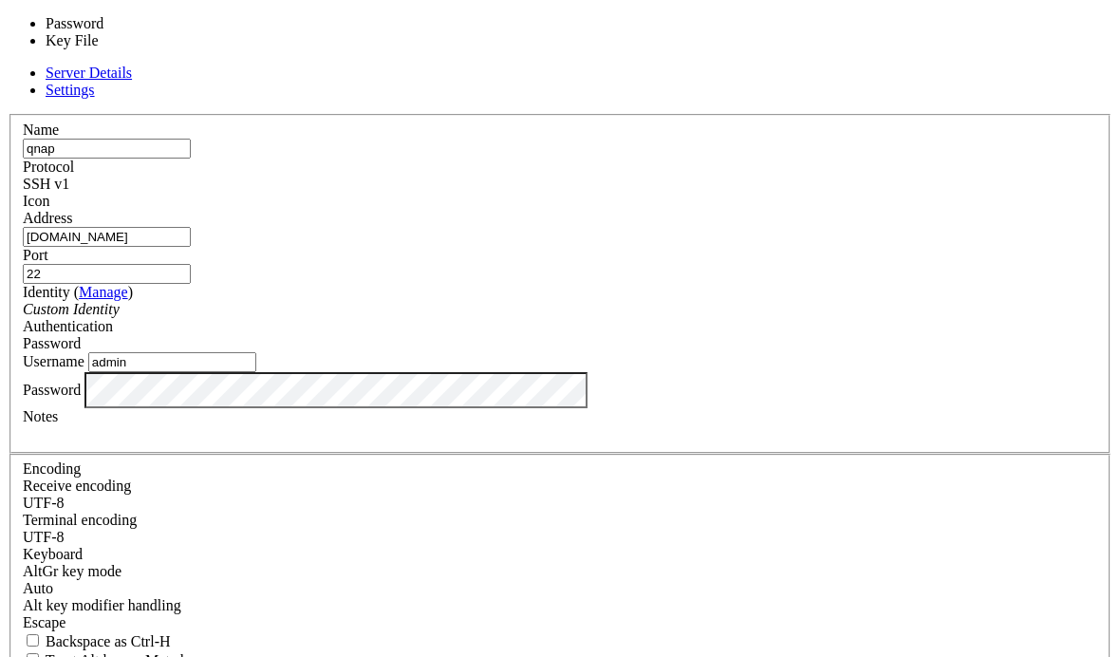
drag, startPoint x: 738, startPoint y: 155, endPoint x: 738, endPoint y: 217, distance: 62.6
click at [737, 216] on fieldset "Name qnap Protocol SSH v1 Icon Address [DOMAIN_NAME] Port 22 ( Manage" at bounding box center [559, 284] width 1101 height 340
click at [728, 335] on div "Password" at bounding box center [560, 343] width 1074 height 17
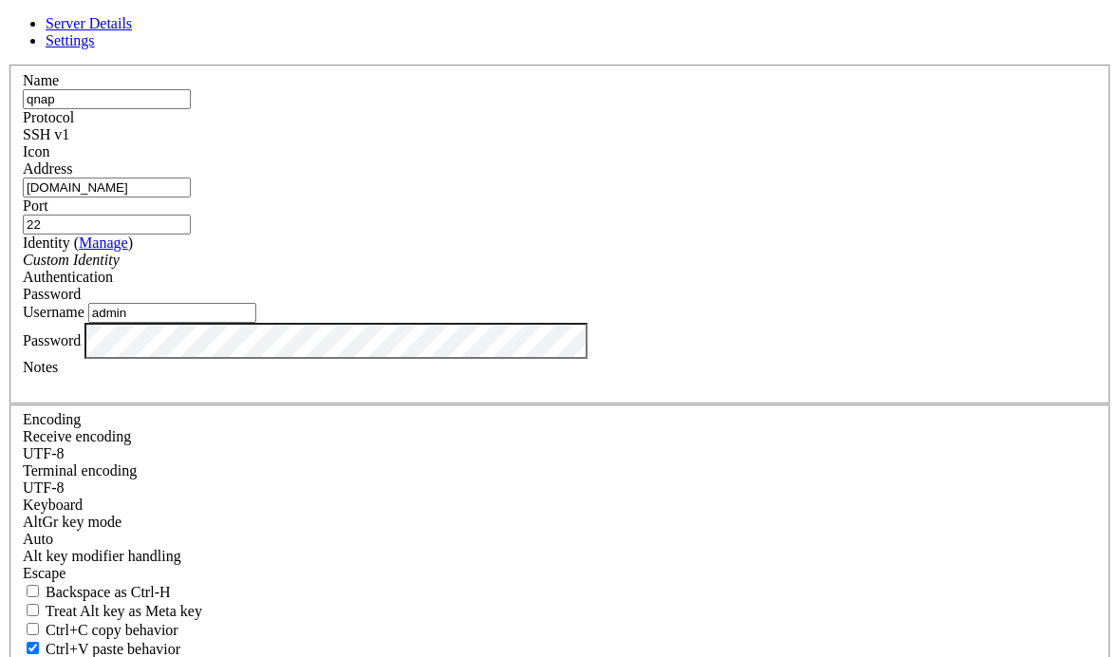
click at [729, 286] on div "Password" at bounding box center [560, 294] width 1074 height 17
click at [191, 221] on input "22" at bounding box center [107, 224] width 168 height 20
type input "2201"
click at [48, 197] on label "Port" at bounding box center [36, 205] width 26 height 16
click at [191, 214] on input "2201" at bounding box center [107, 224] width 168 height 20
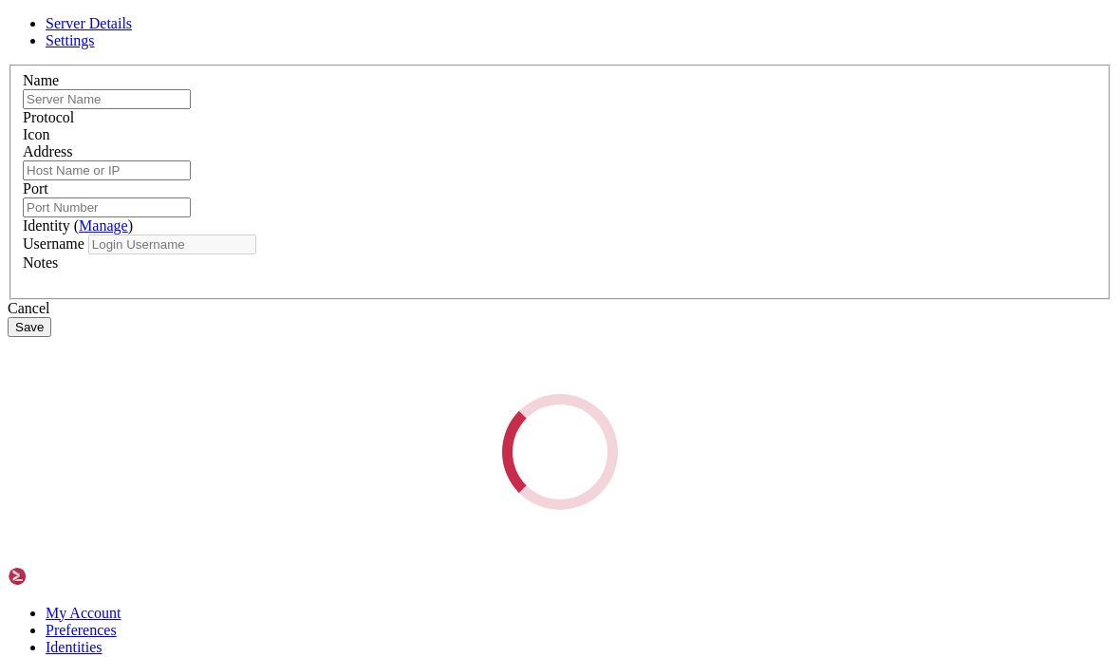
type input "qnap"
type input "[DOMAIN_NAME]"
type input "2201"
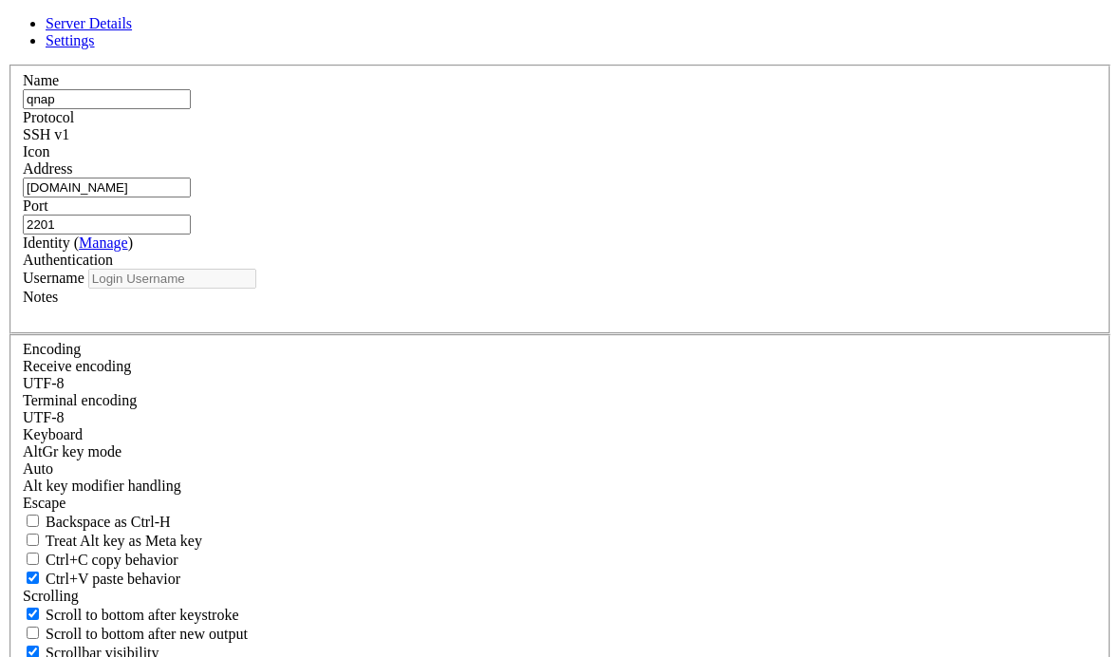
type input "admin"
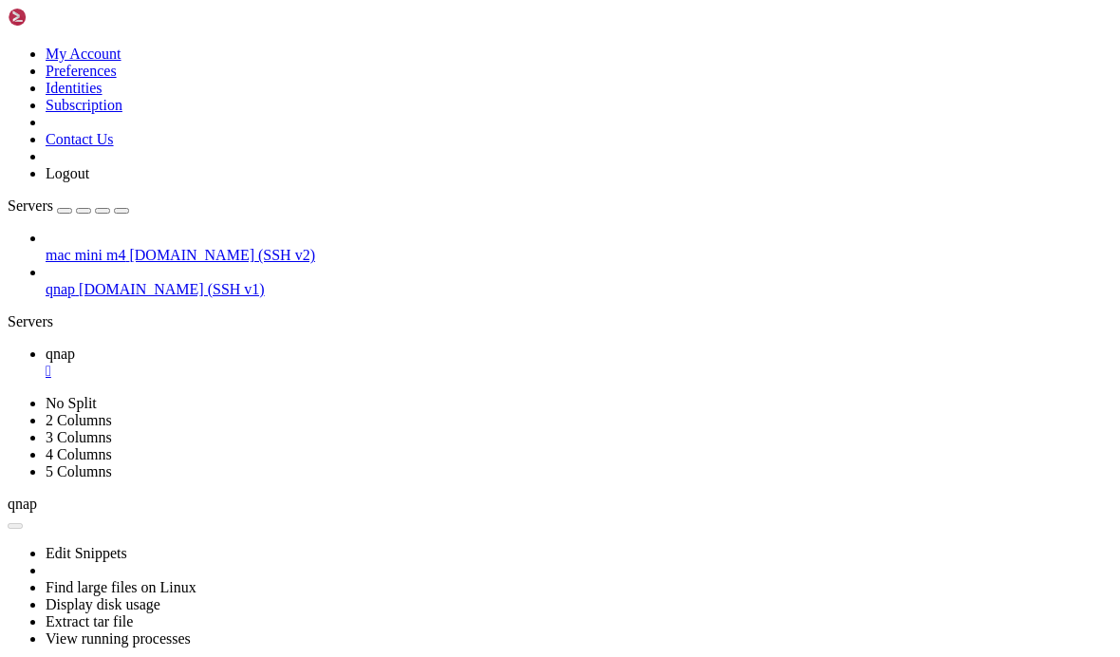
click at [79, 281] on span "[DOMAIN_NAME] (SSH v1)" at bounding box center [172, 289] width 186 height 16
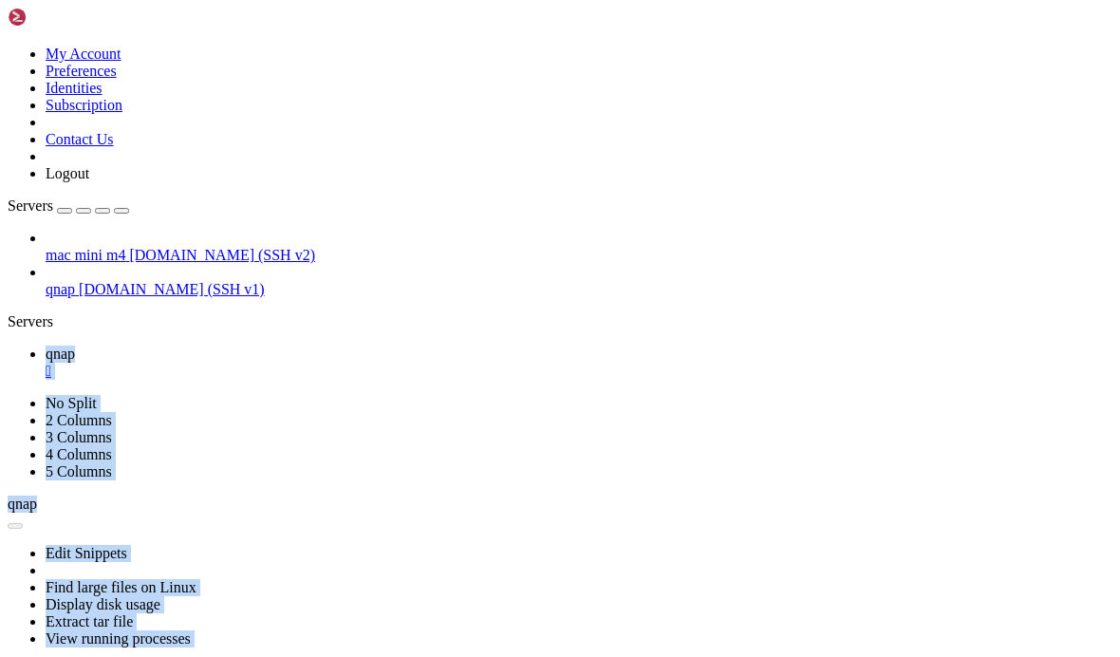
click at [81, 281] on span "[DOMAIN_NAME] (SSH v1)" at bounding box center [172, 289] width 186 height 16
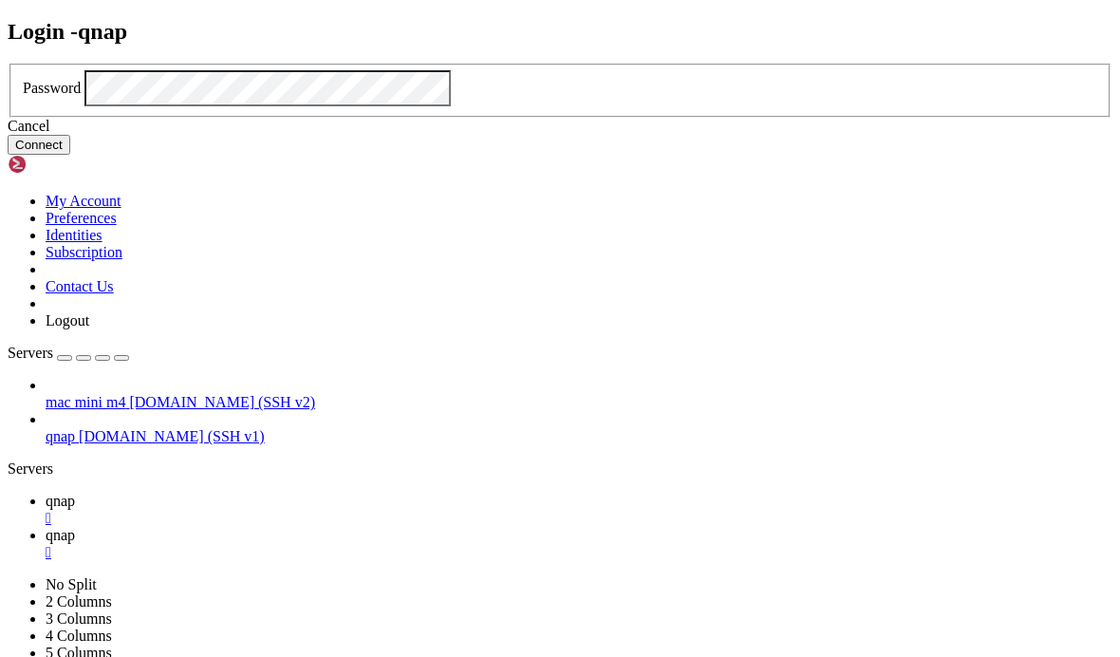
click at [70, 155] on button "Connect" at bounding box center [39, 145] width 63 height 20
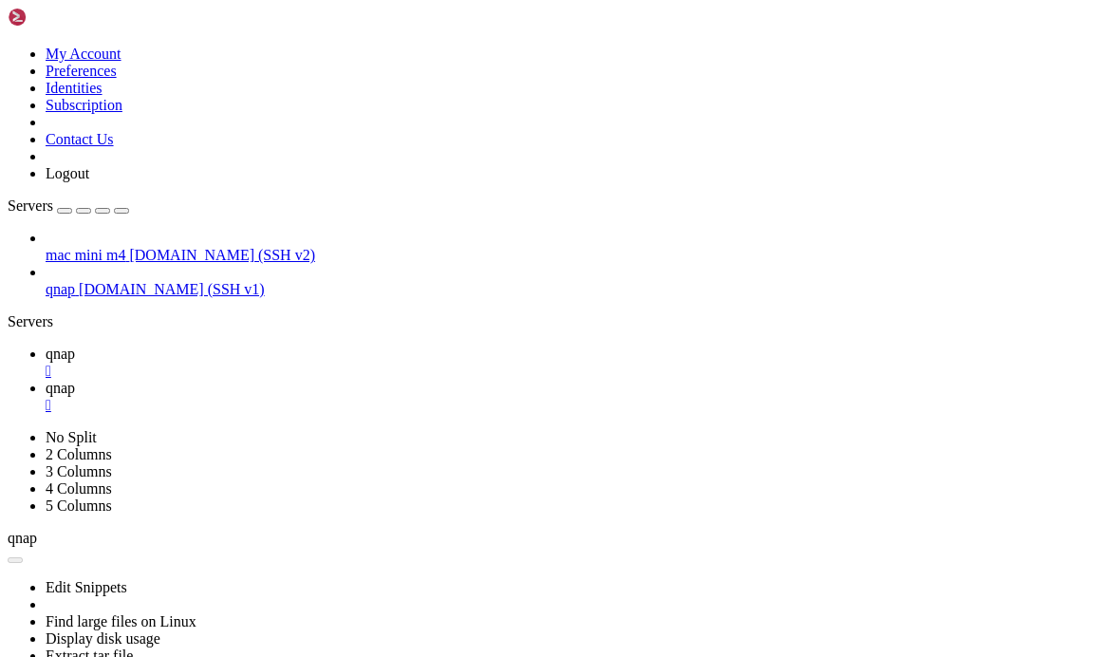
click at [322, 363] on div "" at bounding box center [579, 371] width 1067 height 17
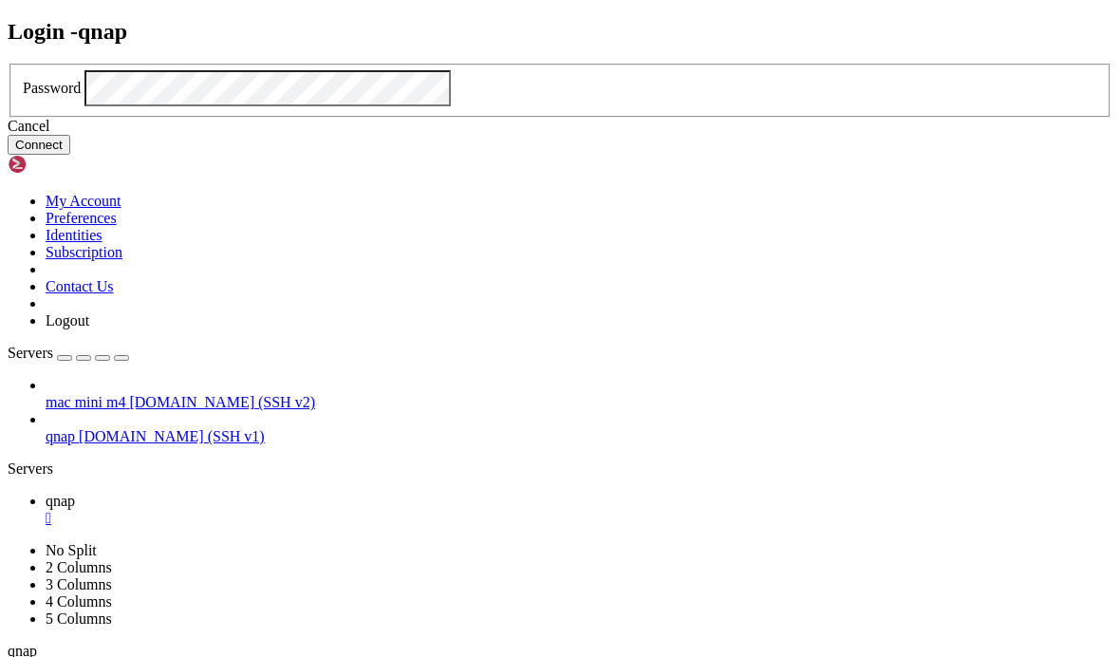
click at [70, 155] on button "Connect" at bounding box center [39, 145] width 63 height 20
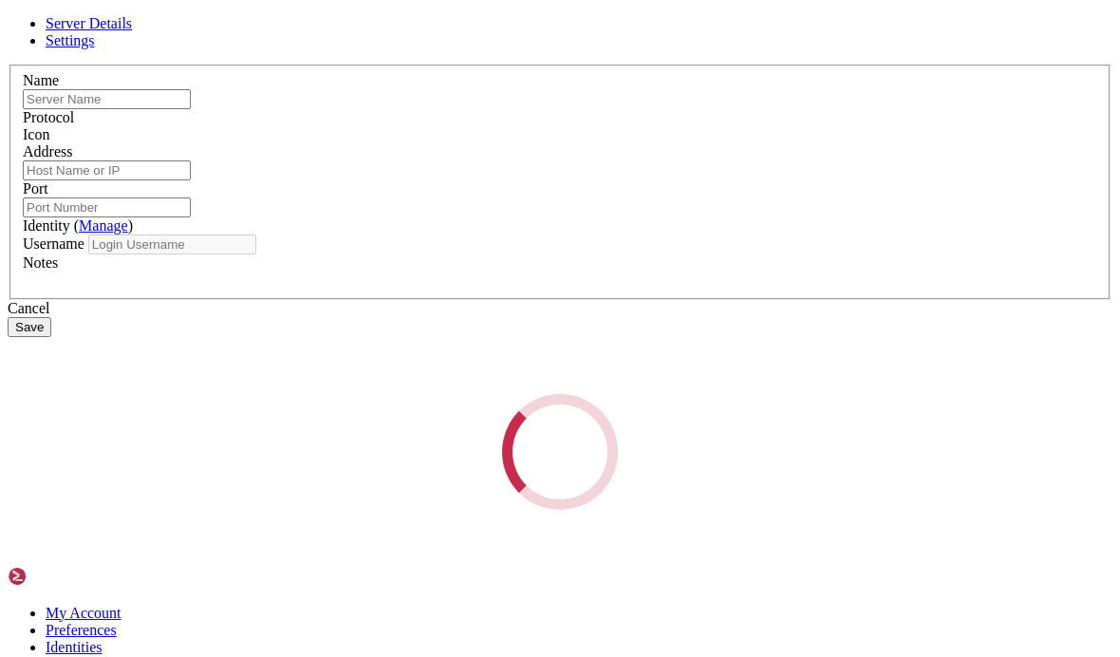
type input "qnap"
type input "[DOMAIN_NAME]"
type input "2201"
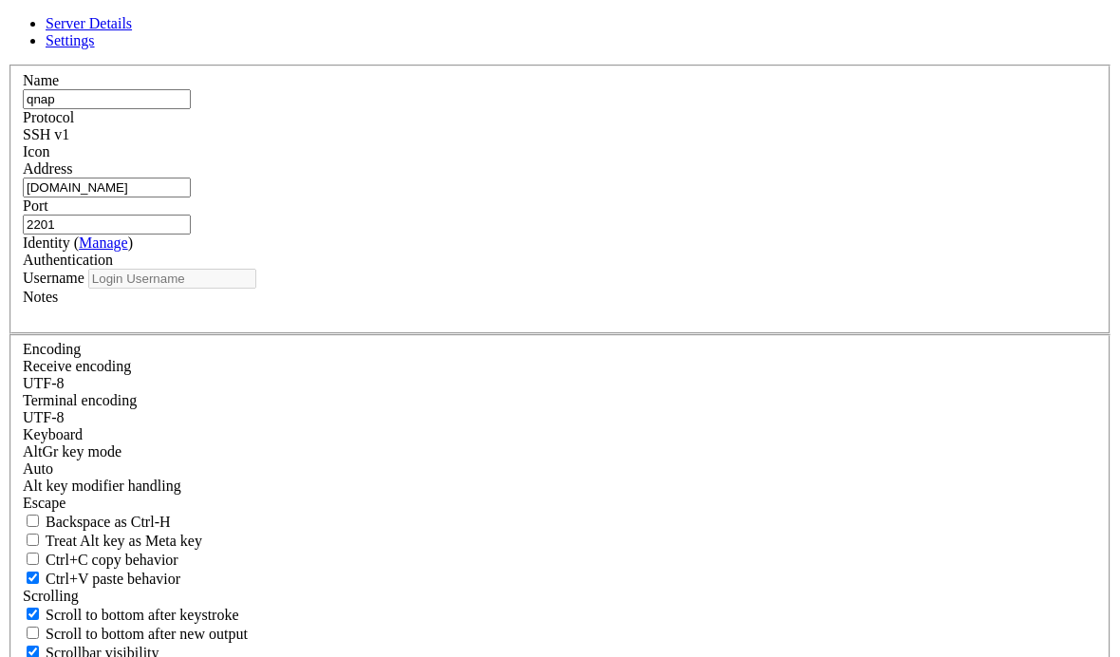
type input "admin"
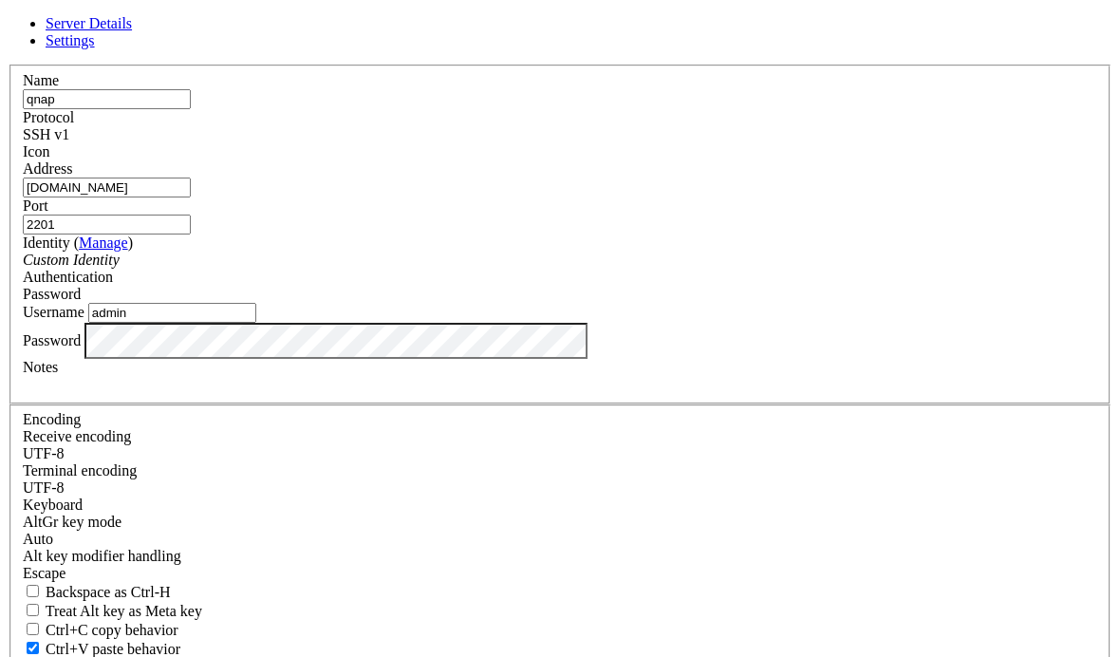
click at [719, 143] on div "SSH v1" at bounding box center [560, 134] width 1074 height 17
click at [191, 222] on input "22" at bounding box center [107, 224] width 168 height 20
type input "2201"
click at [256, 323] on input "admin" at bounding box center [172, 313] width 168 height 20
type input "a"
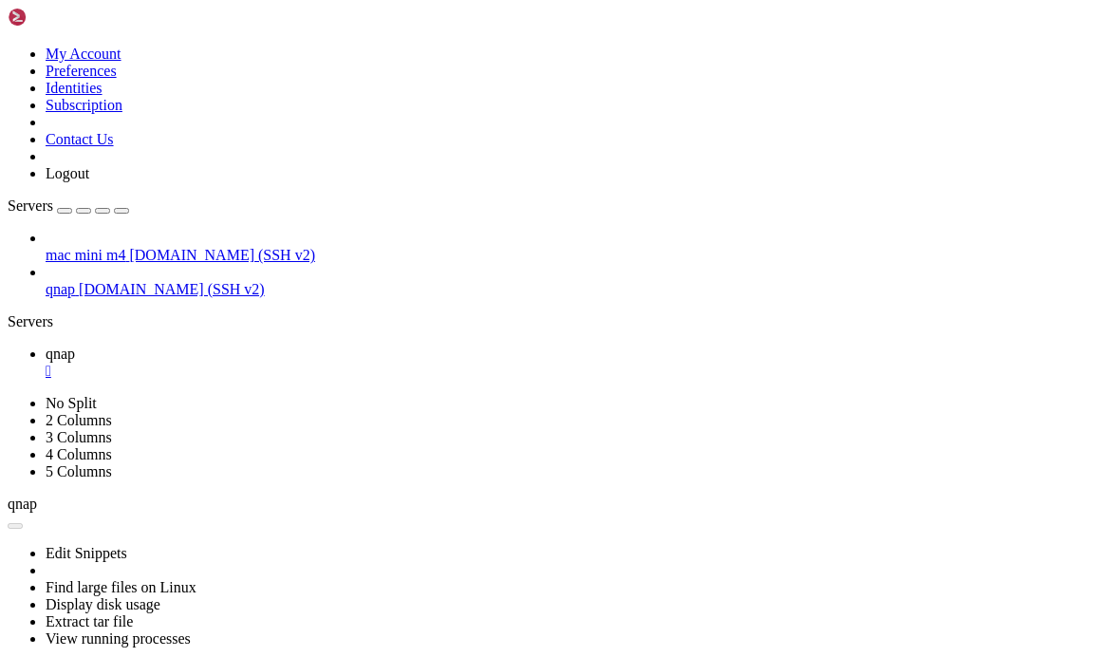
click at [75, 281] on span "qnap" at bounding box center [60, 289] width 29 height 16
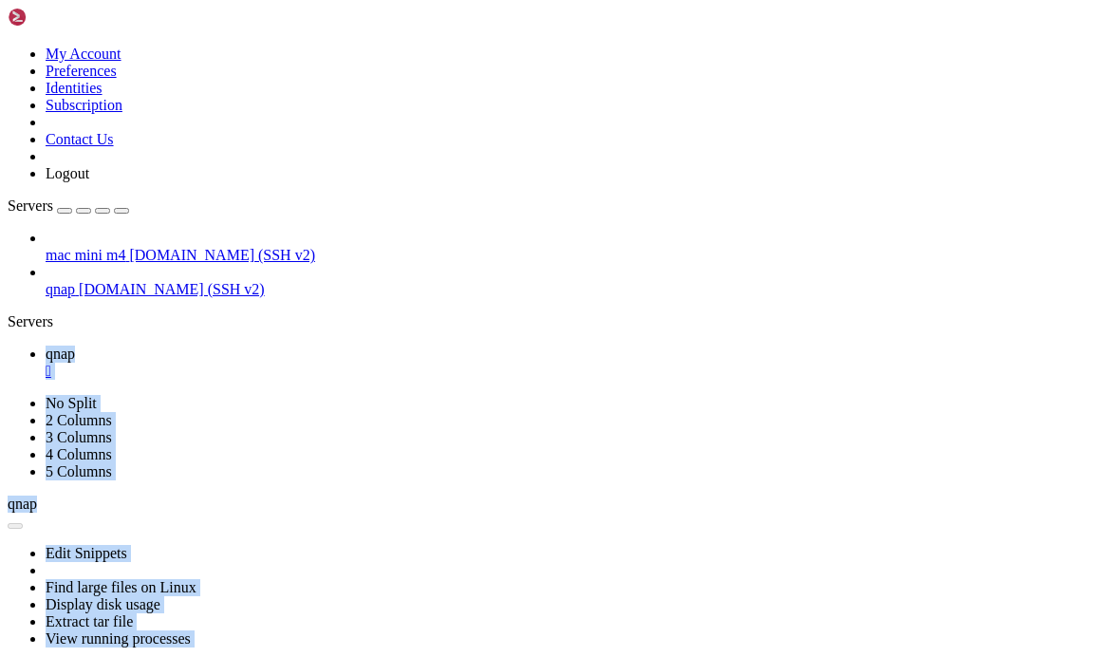
click at [75, 281] on span "qnap" at bounding box center [60, 289] width 29 height 16
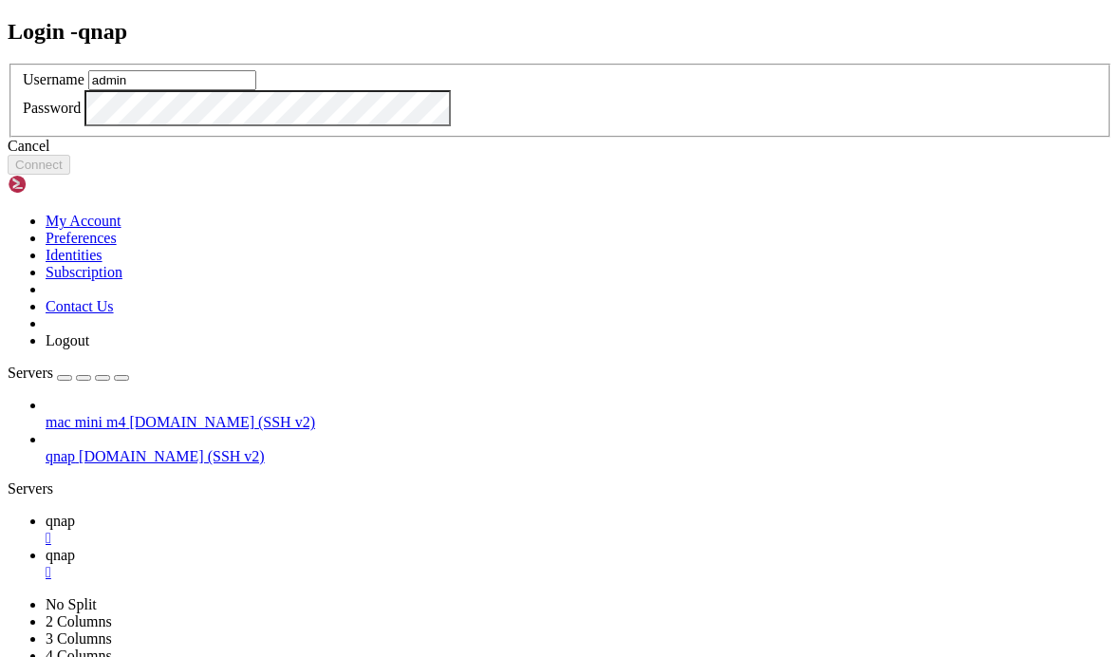
type input "admin"
click at [70, 175] on button "Connect" at bounding box center [39, 165] width 63 height 20
click at [587, 155] on div "Cancel" at bounding box center [560, 146] width 1105 height 17
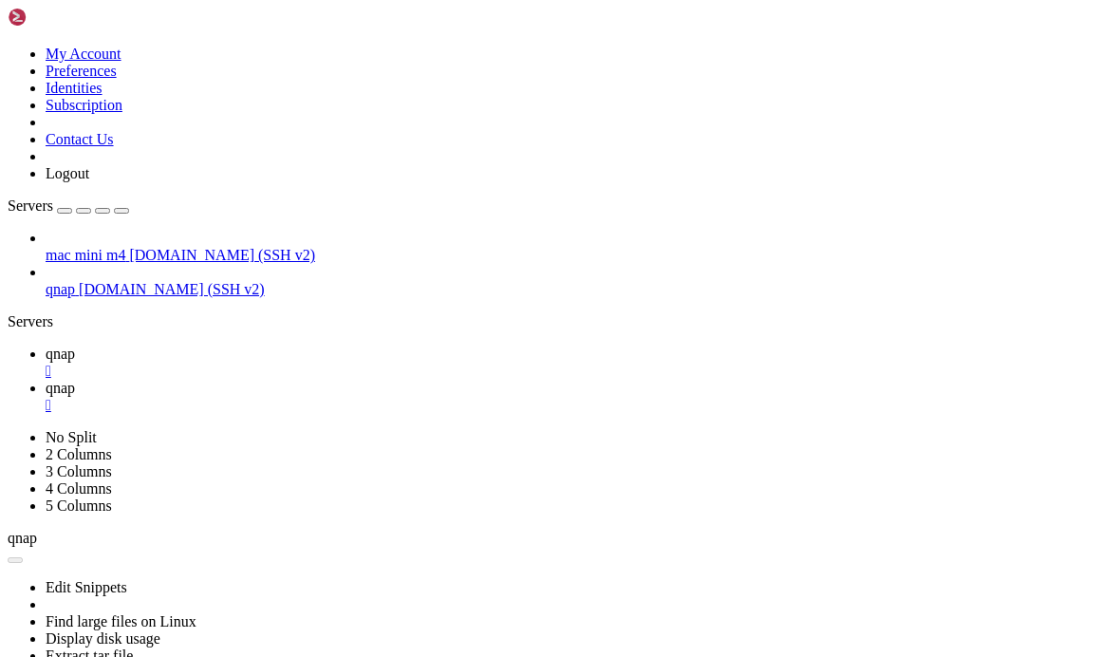
click at [318, 363] on div "" at bounding box center [579, 371] width 1067 height 17
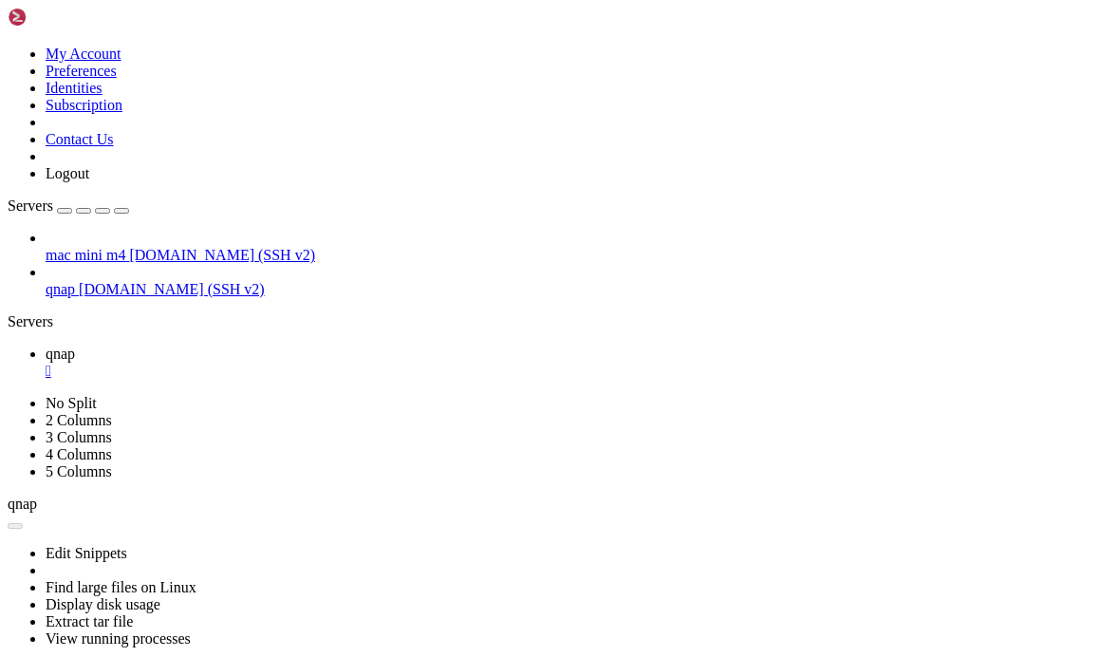
click at [315, 363] on div "" at bounding box center [579, 371] width 1067 height 17
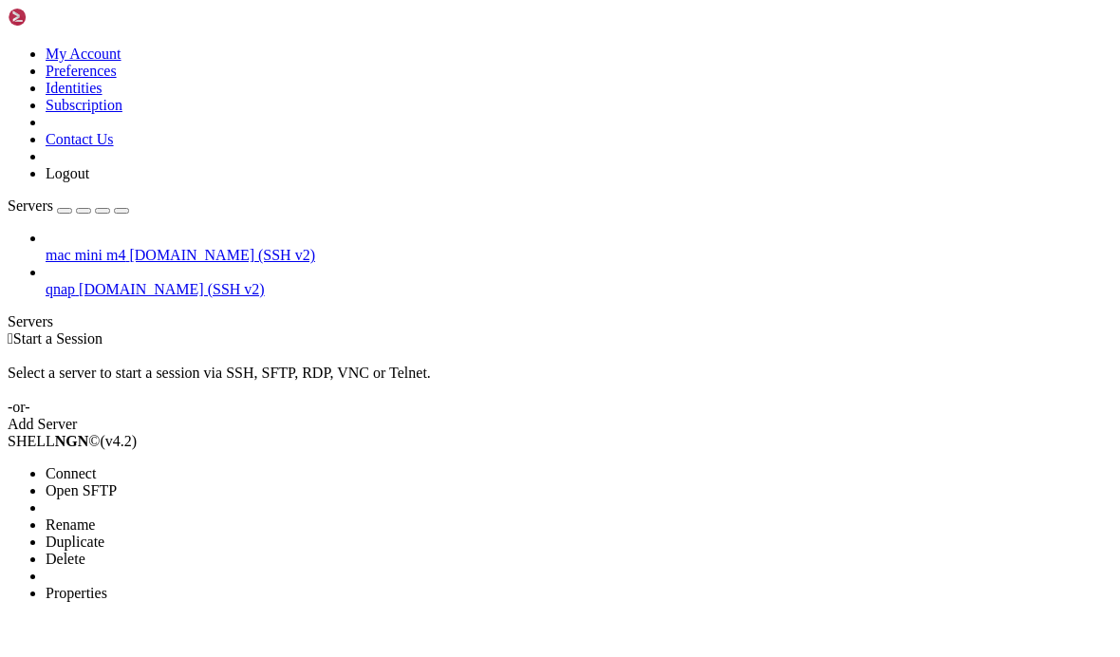
click at [102, 585] on span "Properties" at bounding box center [77, 593] width 62 height 16
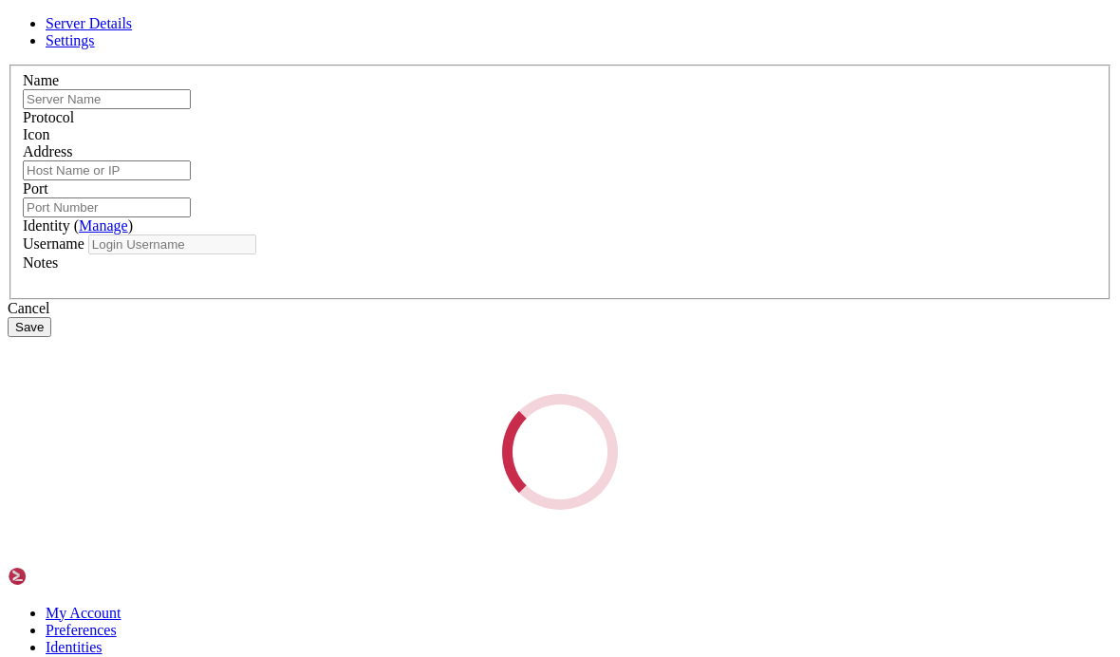
type input "mac mini m4"
type input "[DOMAIN_NAME]"
type input "2202"
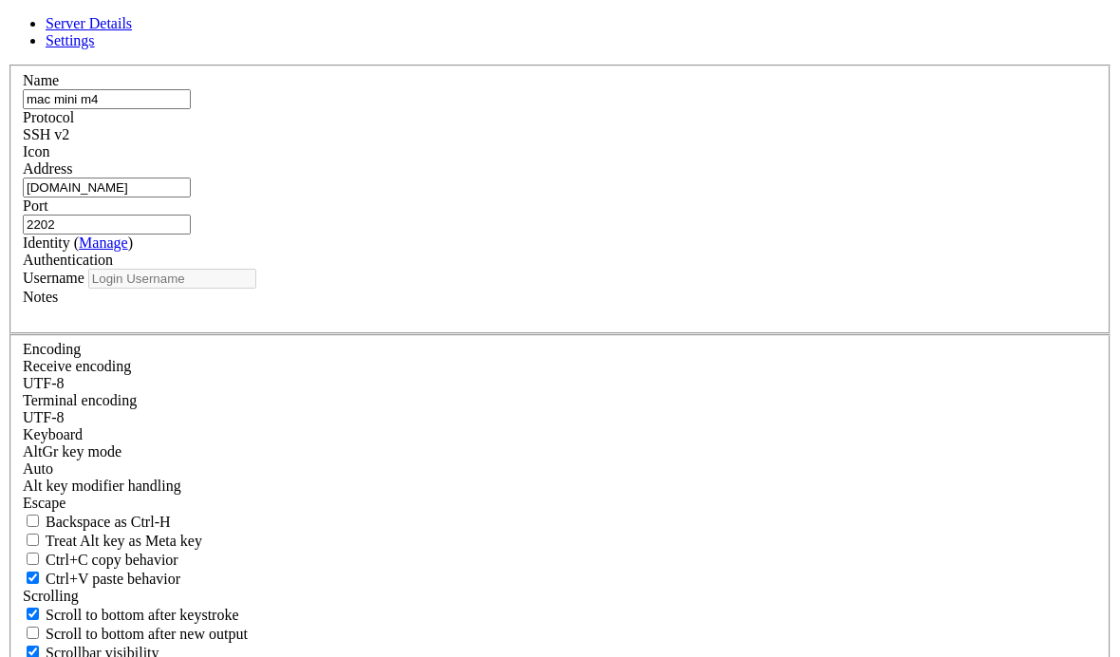
type input "sangholee"
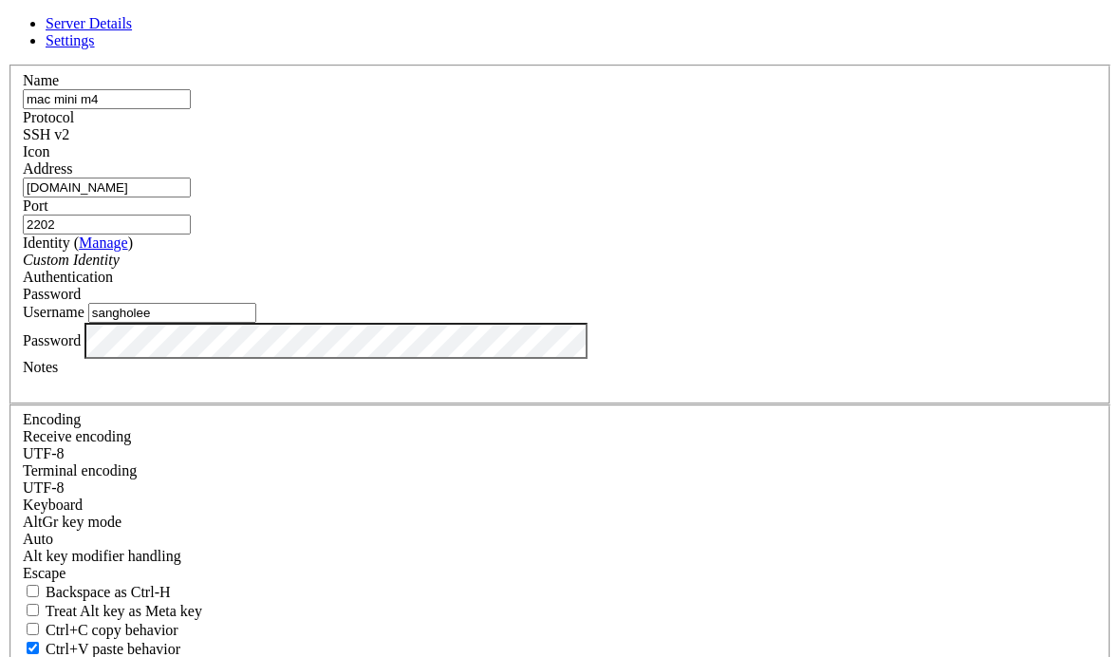
click at [256, 323] on input "sangholee" at bounding box center [172, 313] width 168 height 20
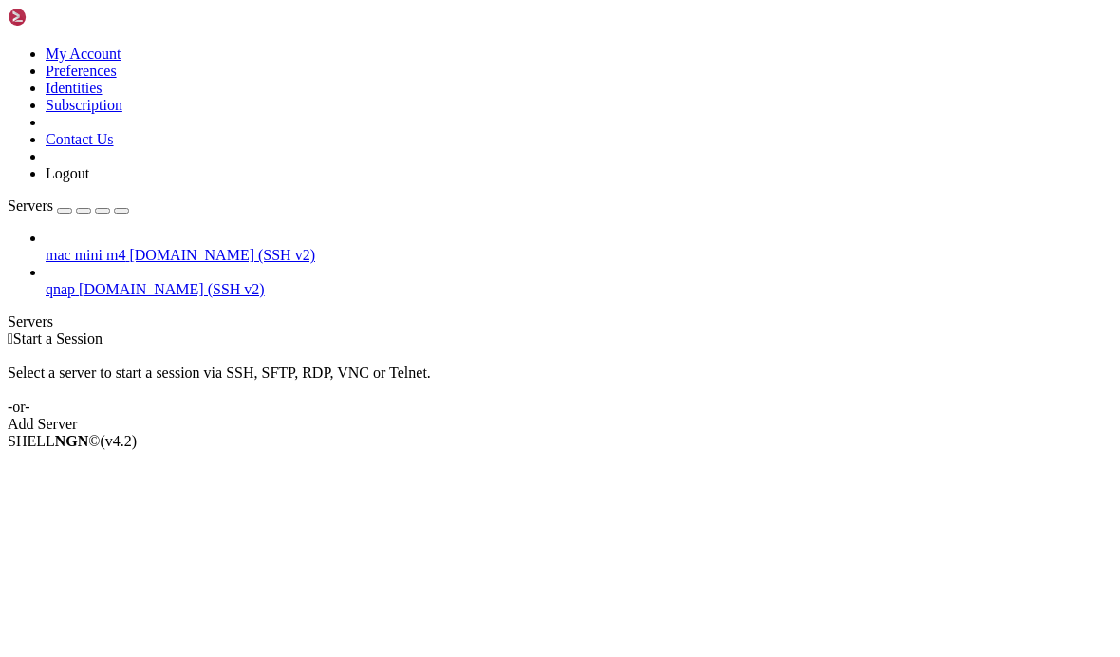
click at [169, 247] on span "[DOMAIN_NAME] (SSH v2)" at bounding box center [222, 255] width 186 height 16
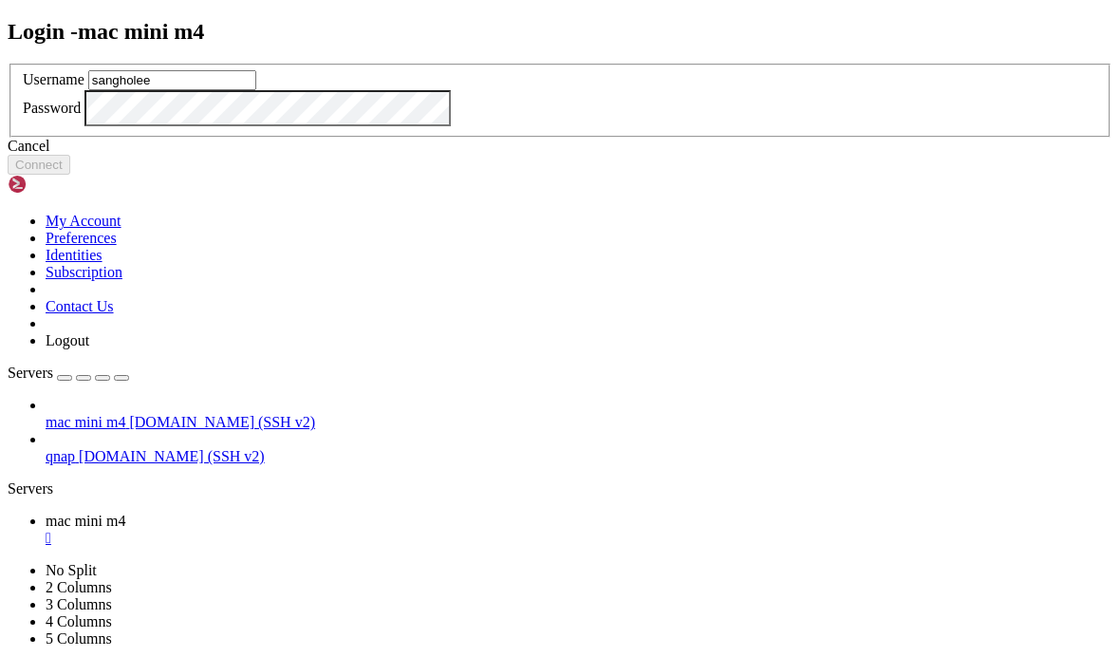
type input "sangholee"
click at [70, 175] on button "Connect" at bounding box center [39, 165] width 63 height 20
